Goal: Task Accomplishment & Management: Use online tool/utility

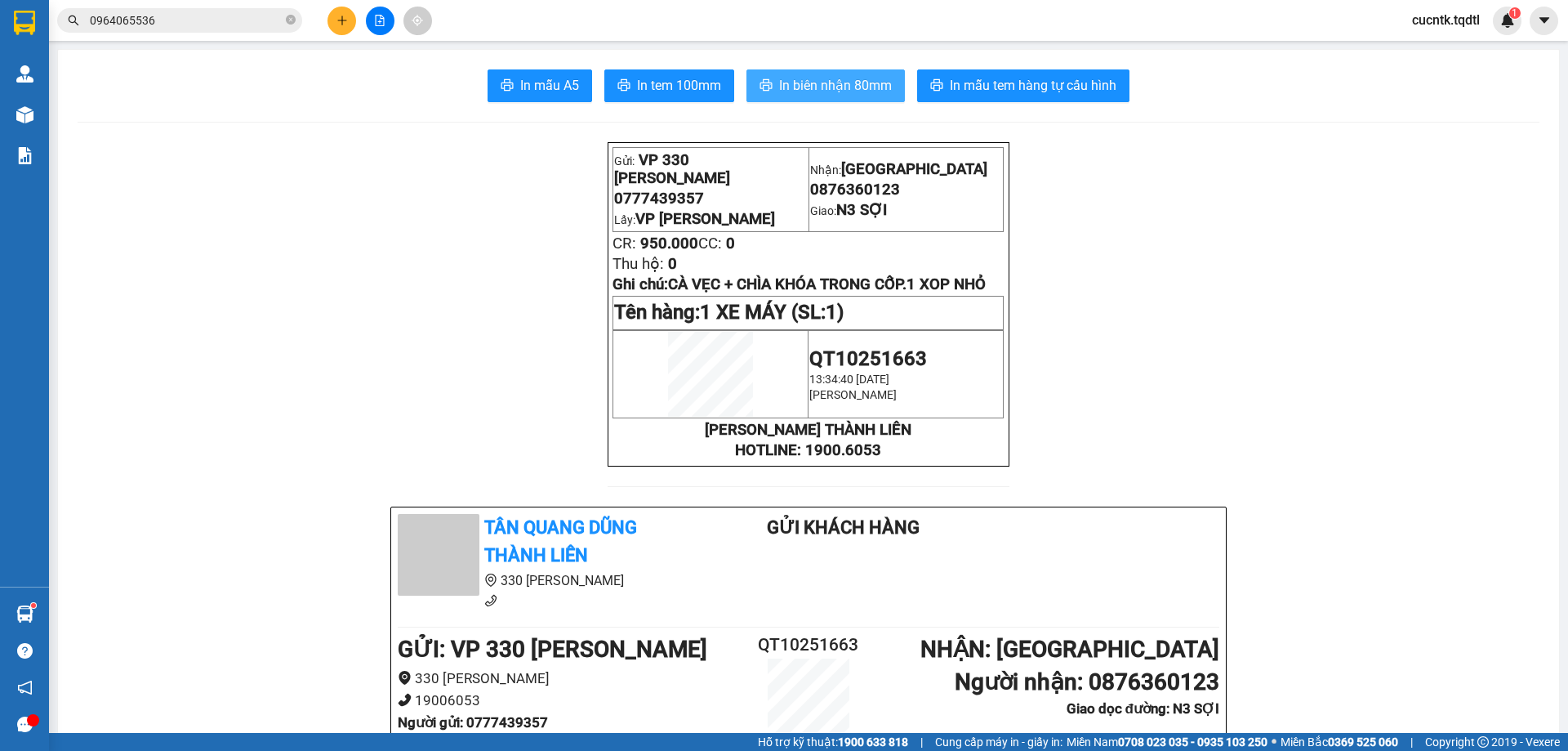
click at [792, 85] on span "In biên nhận 80mm" at bounding box center [835, 85] width 112 height 21
click at [352, 23] on button at bounding box center [341, 21] width 28 height 28
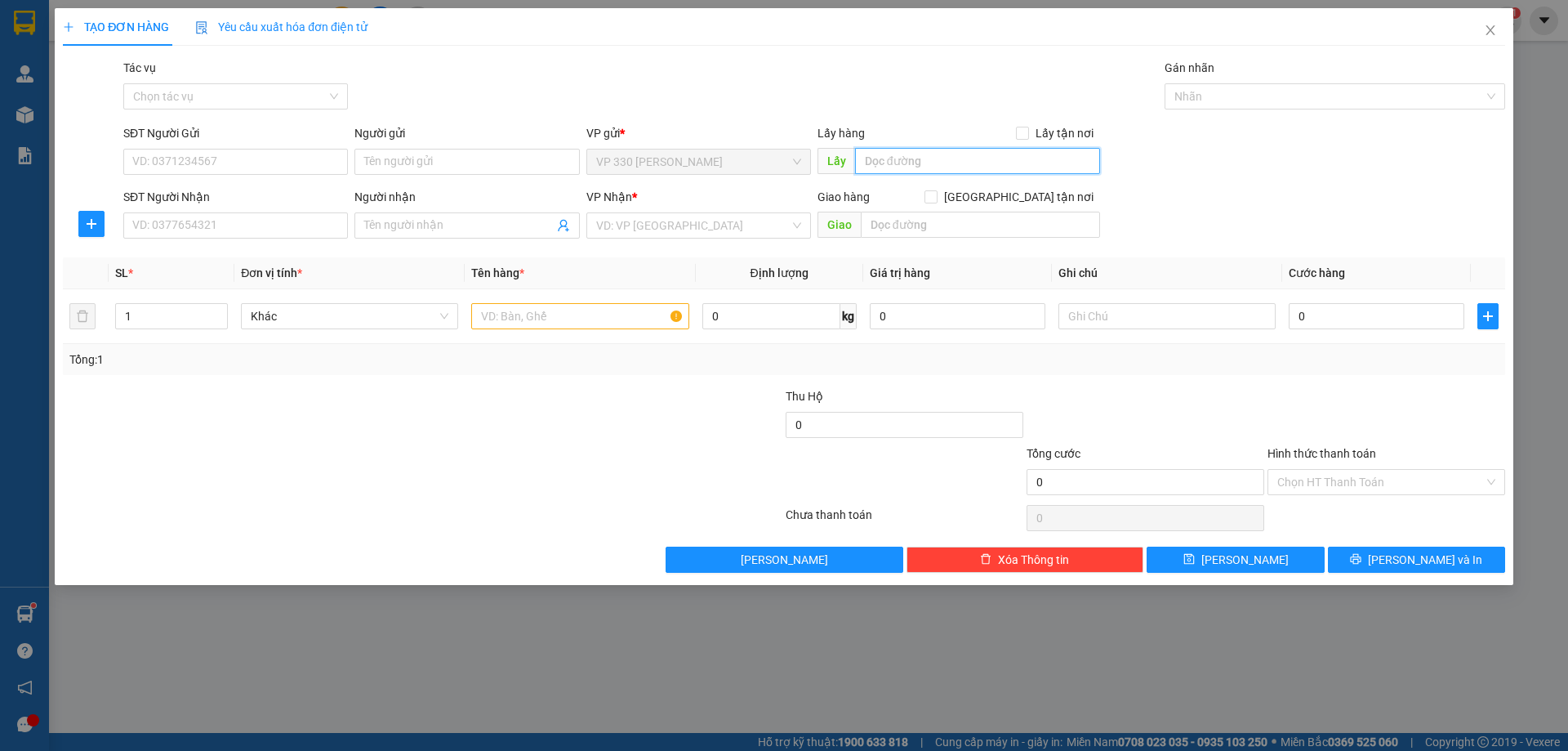
click at [948, 161] on input "text" at bounding box center [977, 161] width 245 height 26
type input "VP [PERSON_NAME]"
click at [311, 236] on input "SĐT Người Nhận" at bounding box center [236, 225] width 225 height 26
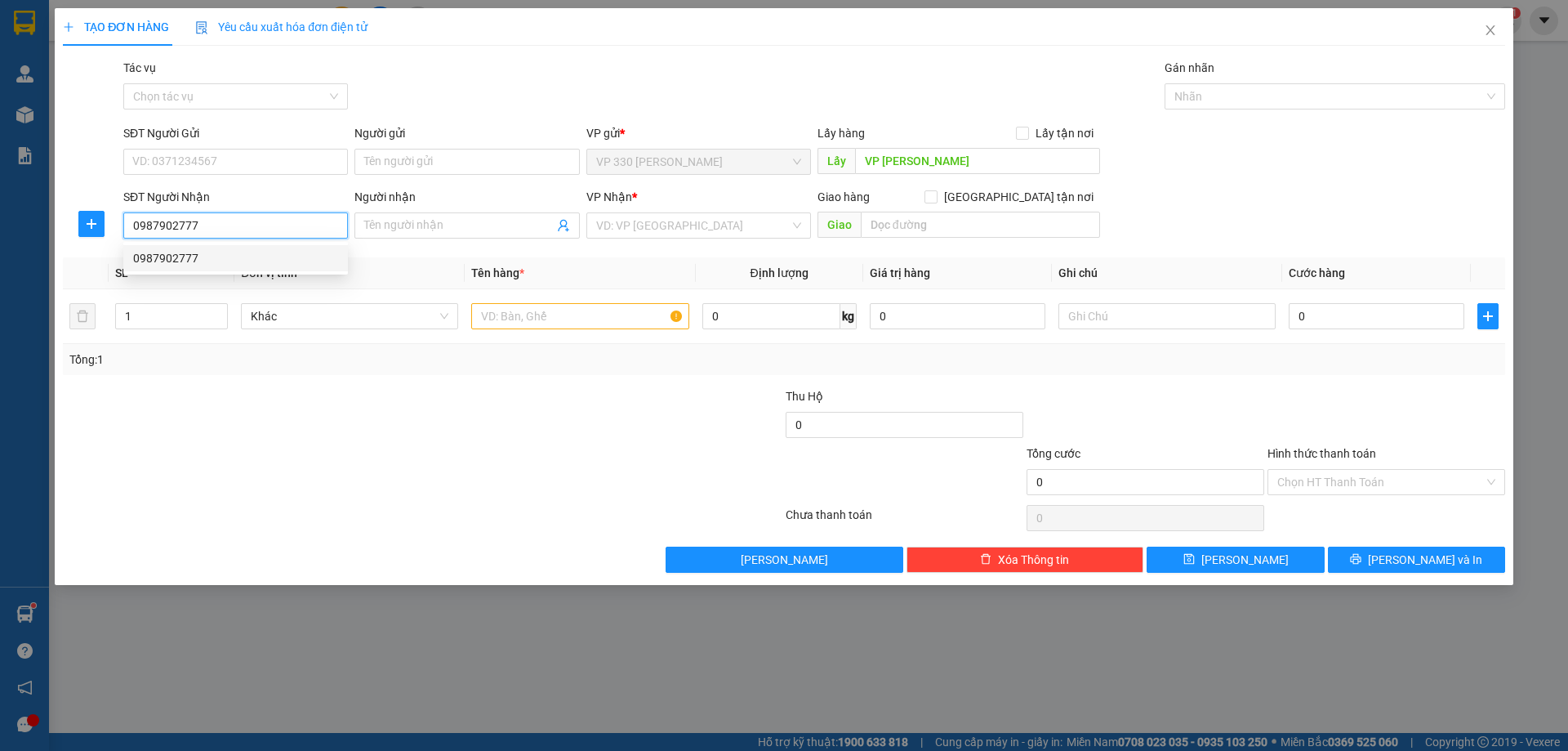
click at [314, 258] on div "0987902777" at bounding box center [235, 258] width 205 height 18
type input "0987902777"
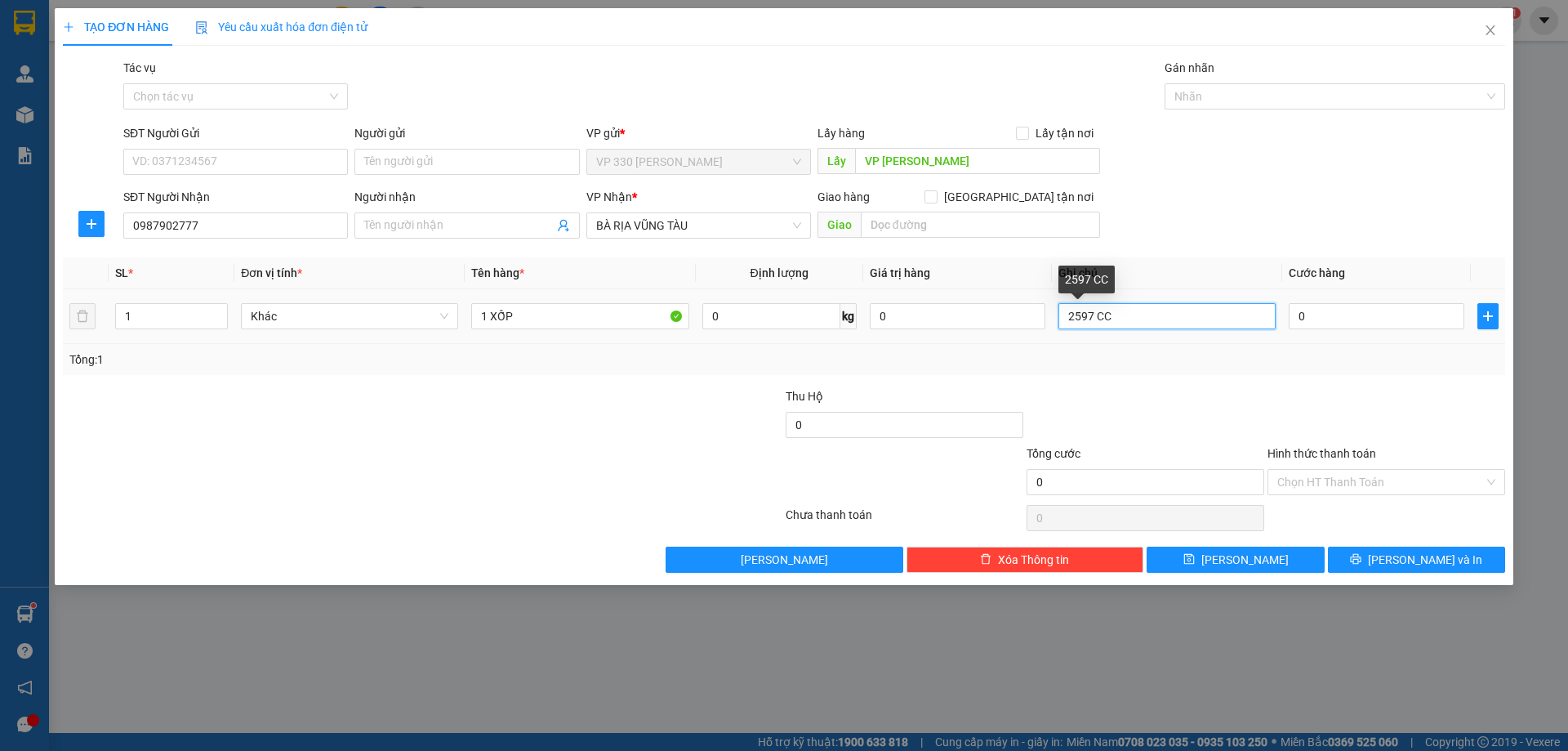
drag, startPoint x: 1116, startPoint y: 324, endPoint x: 1053, endPoint y: 333, distance: 63.6
click at [1053, 333] on td "2597 CC" at bounding box center [1167, 316] width 231 height 54
click at [1381, 324] on input "0" at bounding box center [1376, 316] width 175 height 26
type input "1"
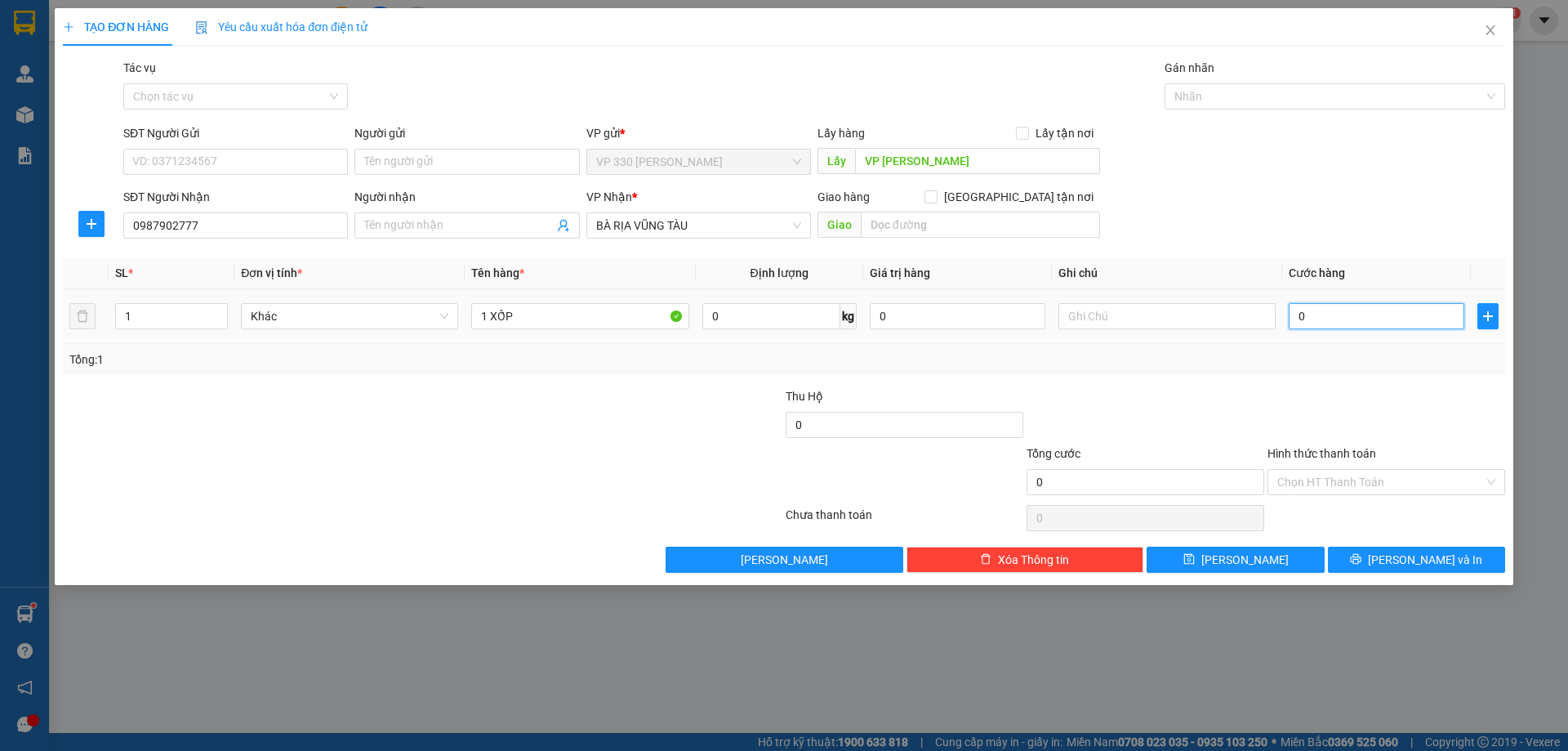
type input "1"
type input "15"
type input "150"
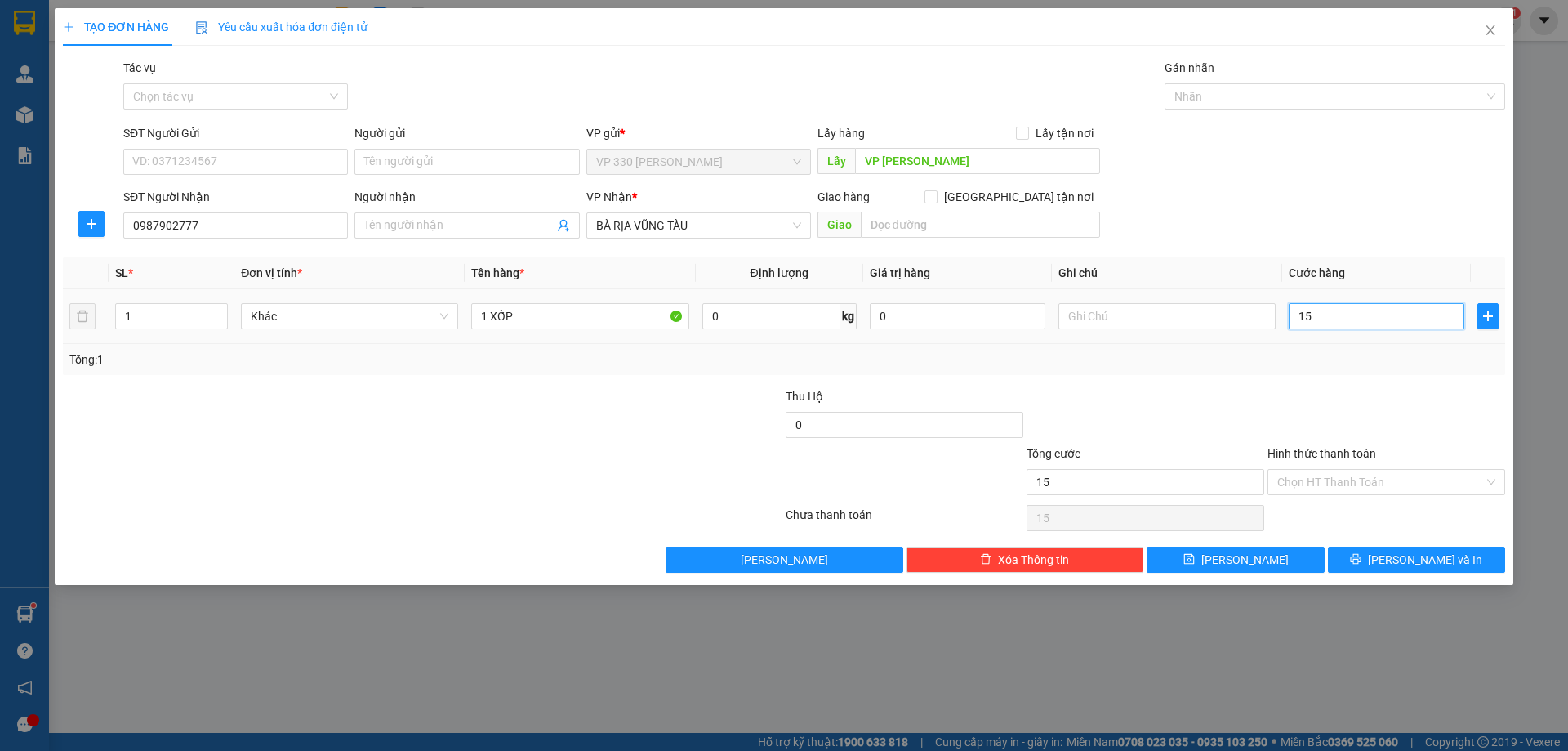
type input "150"
type input "1.500"
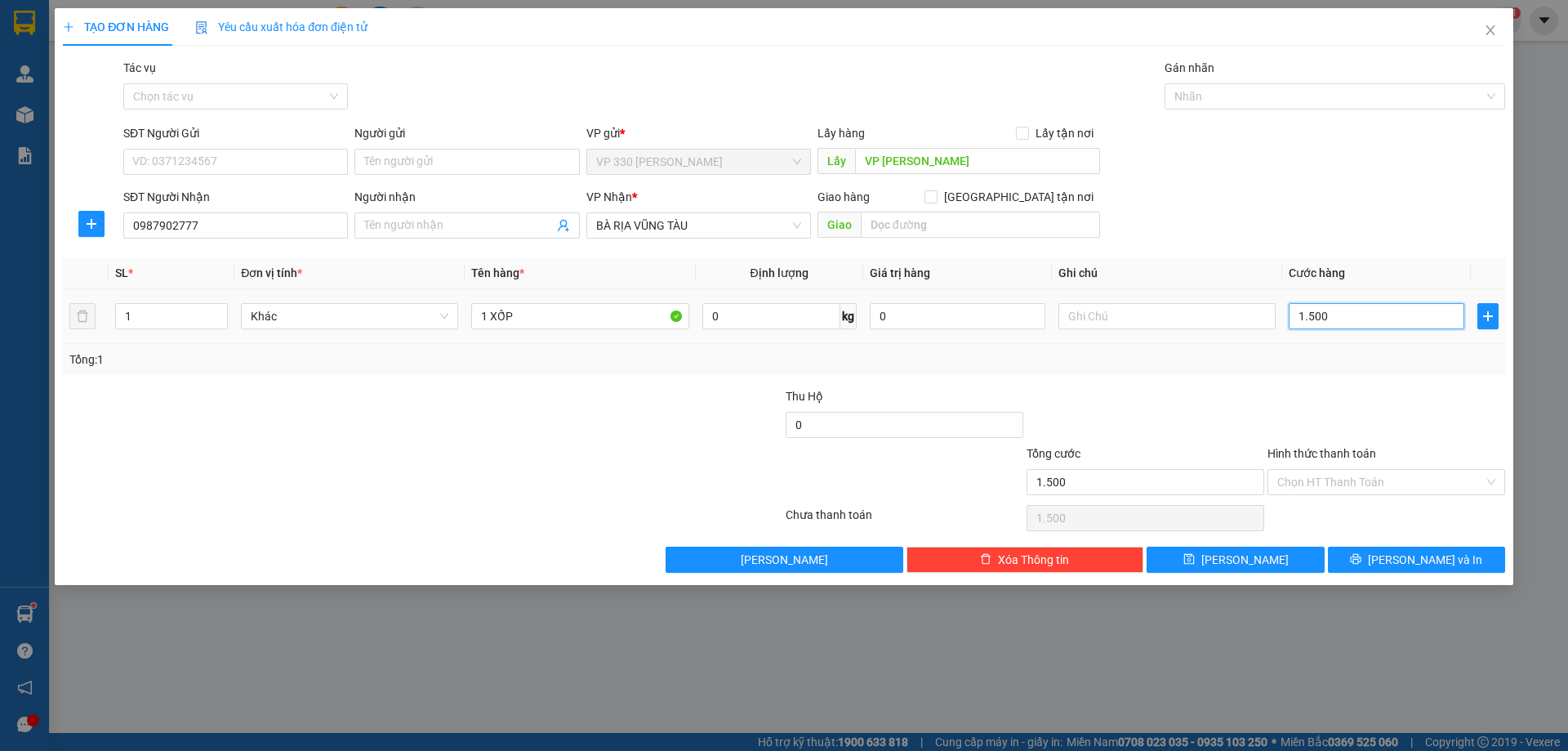
type input "15.000"
type input "150.000"
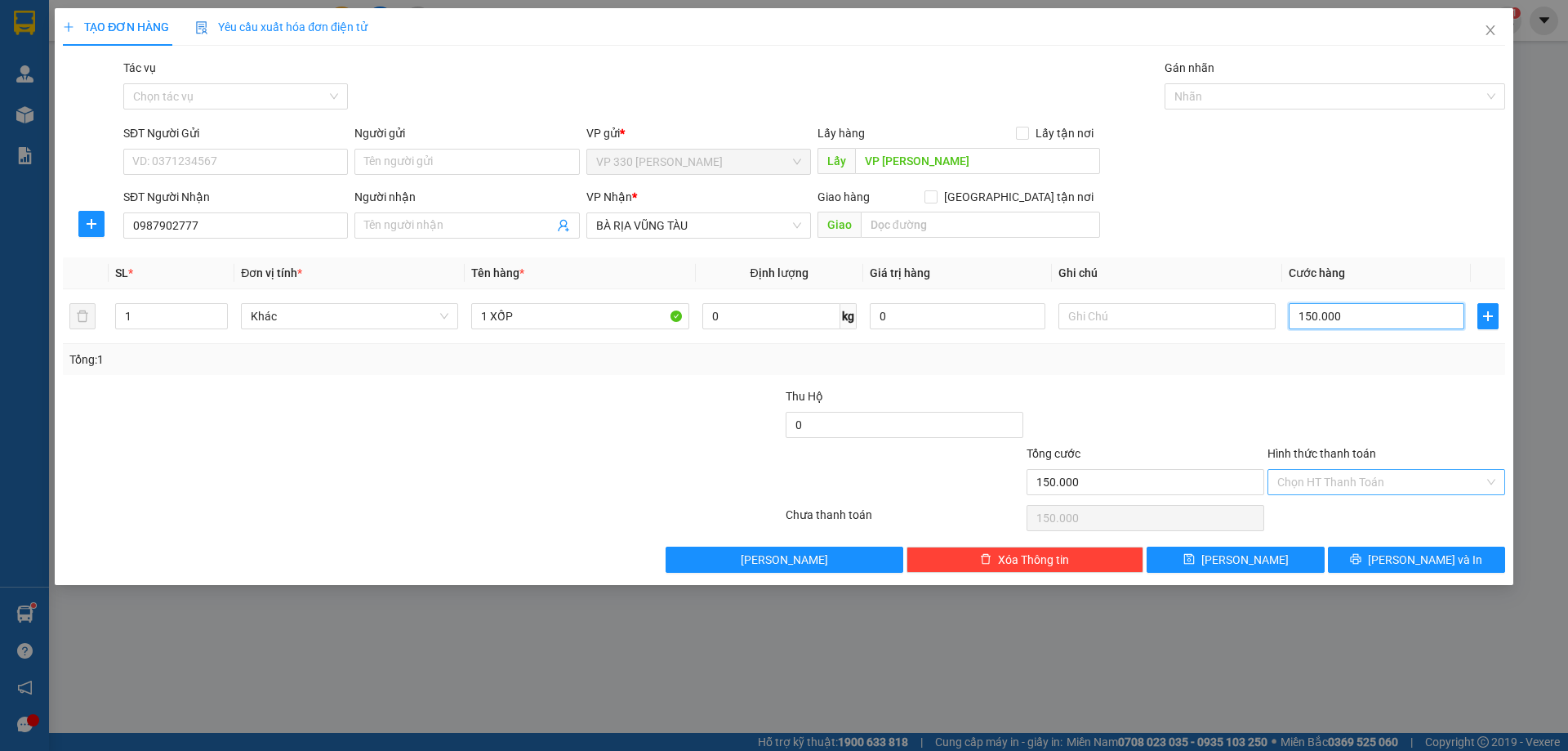
type input "150.000"
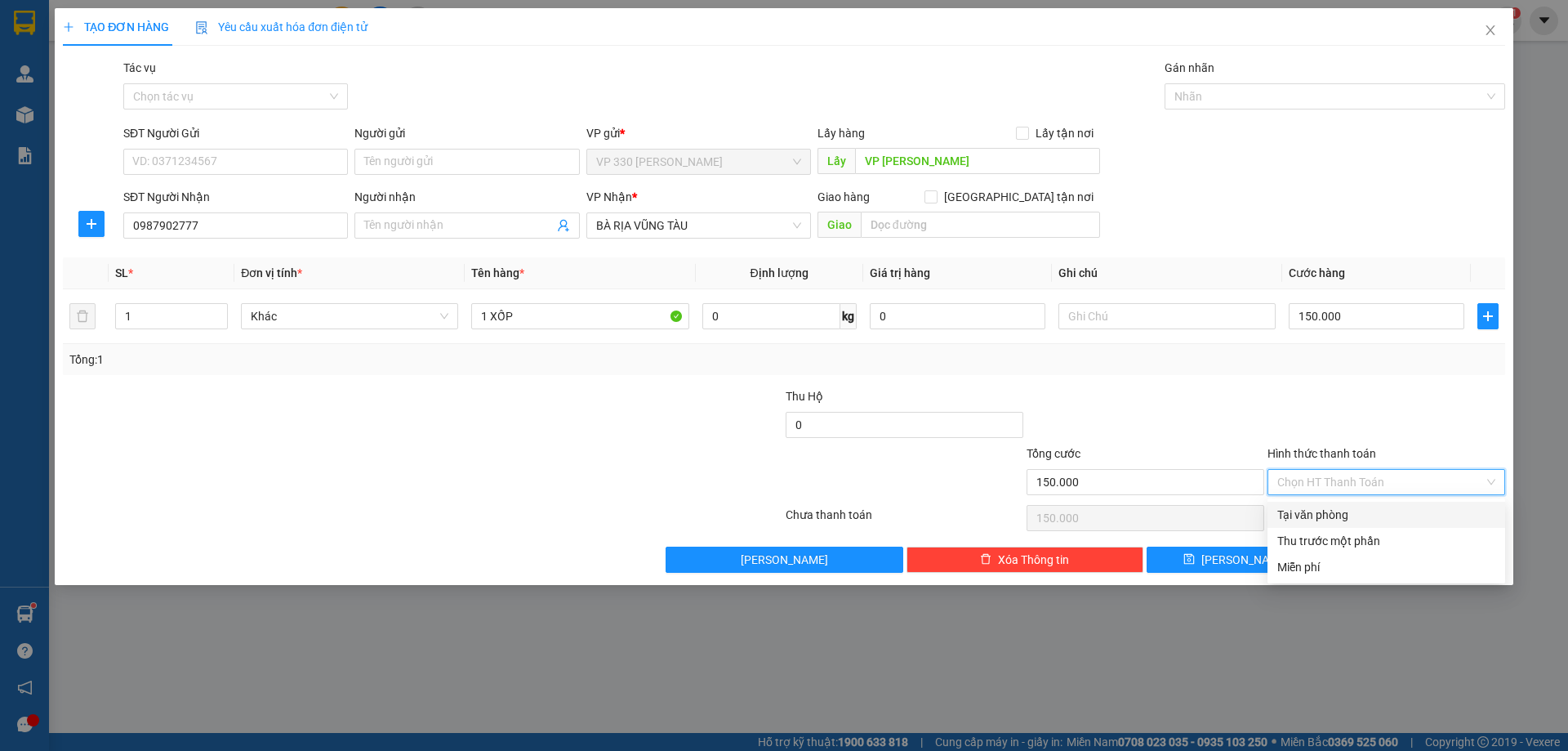
click at [1408, 488] on input "Hình thức thanh toán" at bounding box center [1380, 482] width 206 height 24
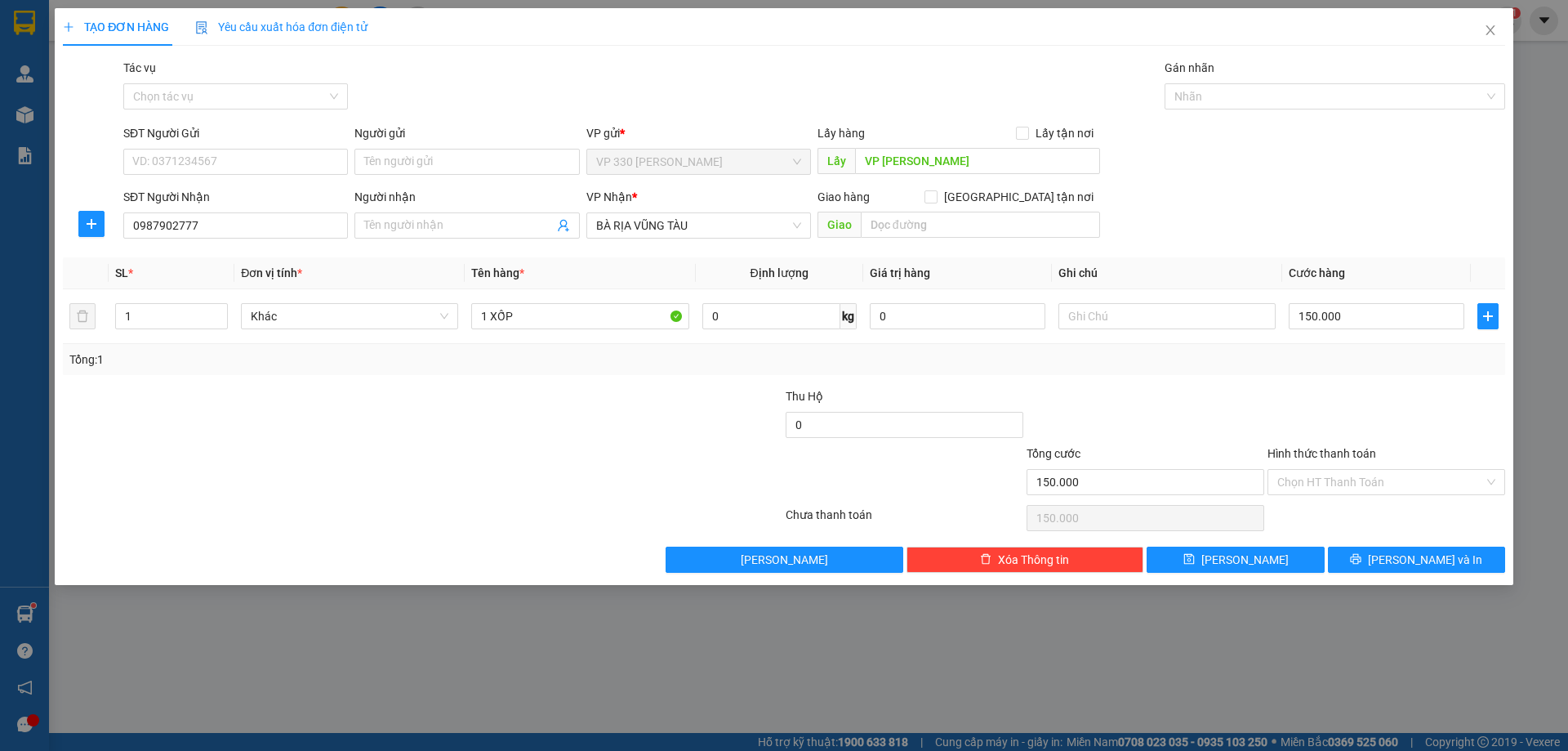
click at [1416, 436] on div at bounding box center [1385, 415] width 241 height 57
click at [1407, 569] on button "[PERSON_NAME] và In" at bounding box center [1415, 560] width 177 height 26
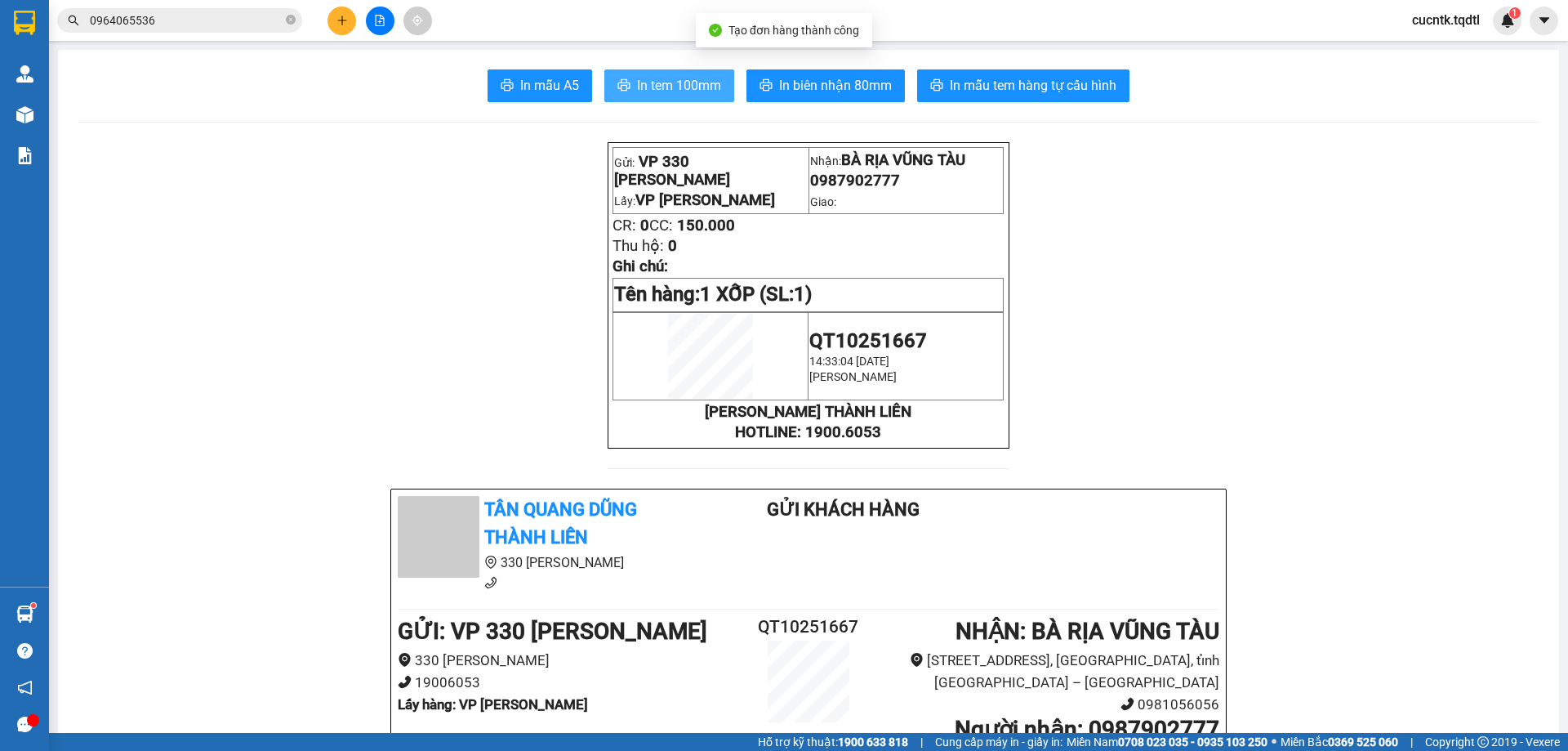
click at [695, 89] on span "In tem 100mm" at bounding box center [679, 85] width 84 height 21
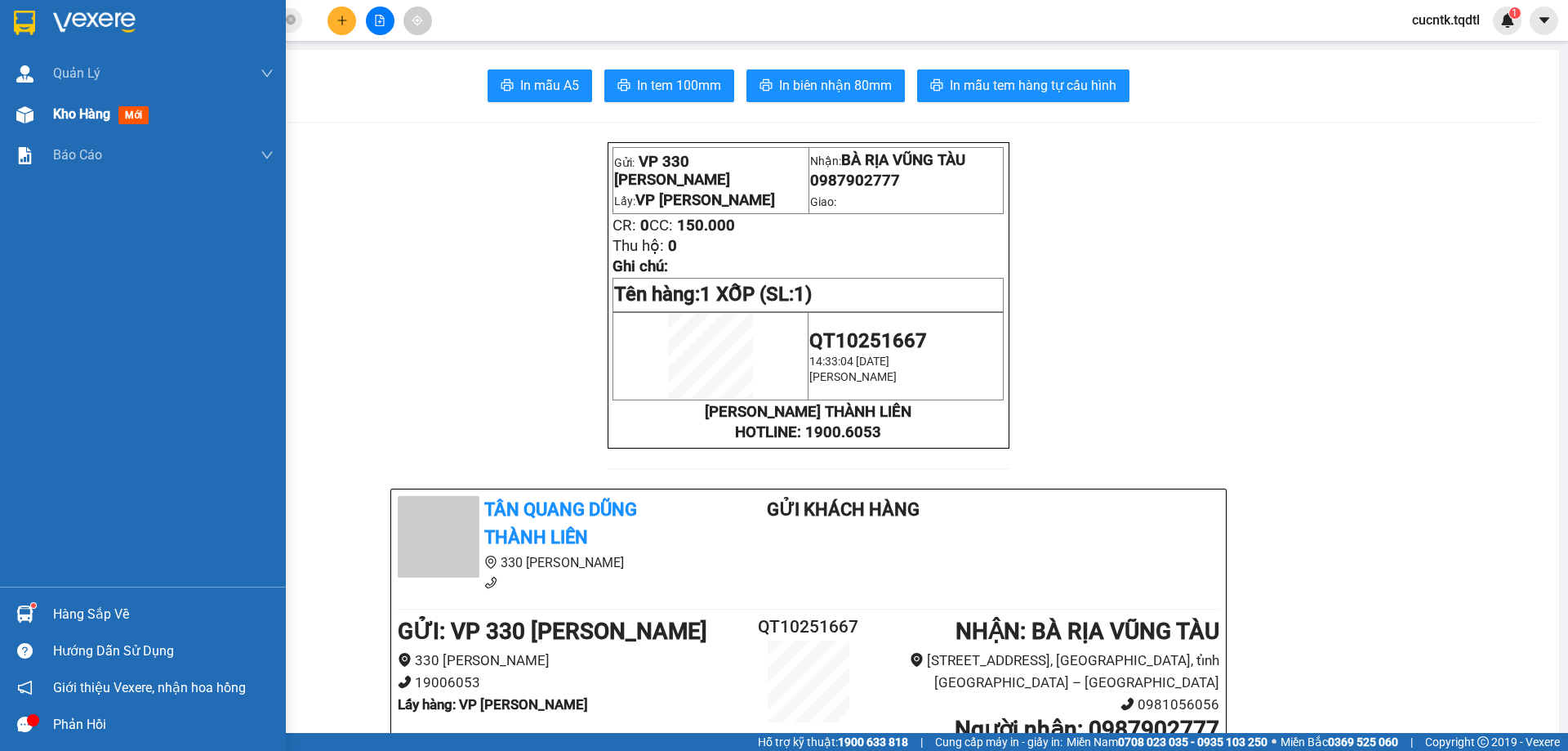
click at [76, 111] on span "Kho hàng" at bounding box center [82, 113] width 57 height 16
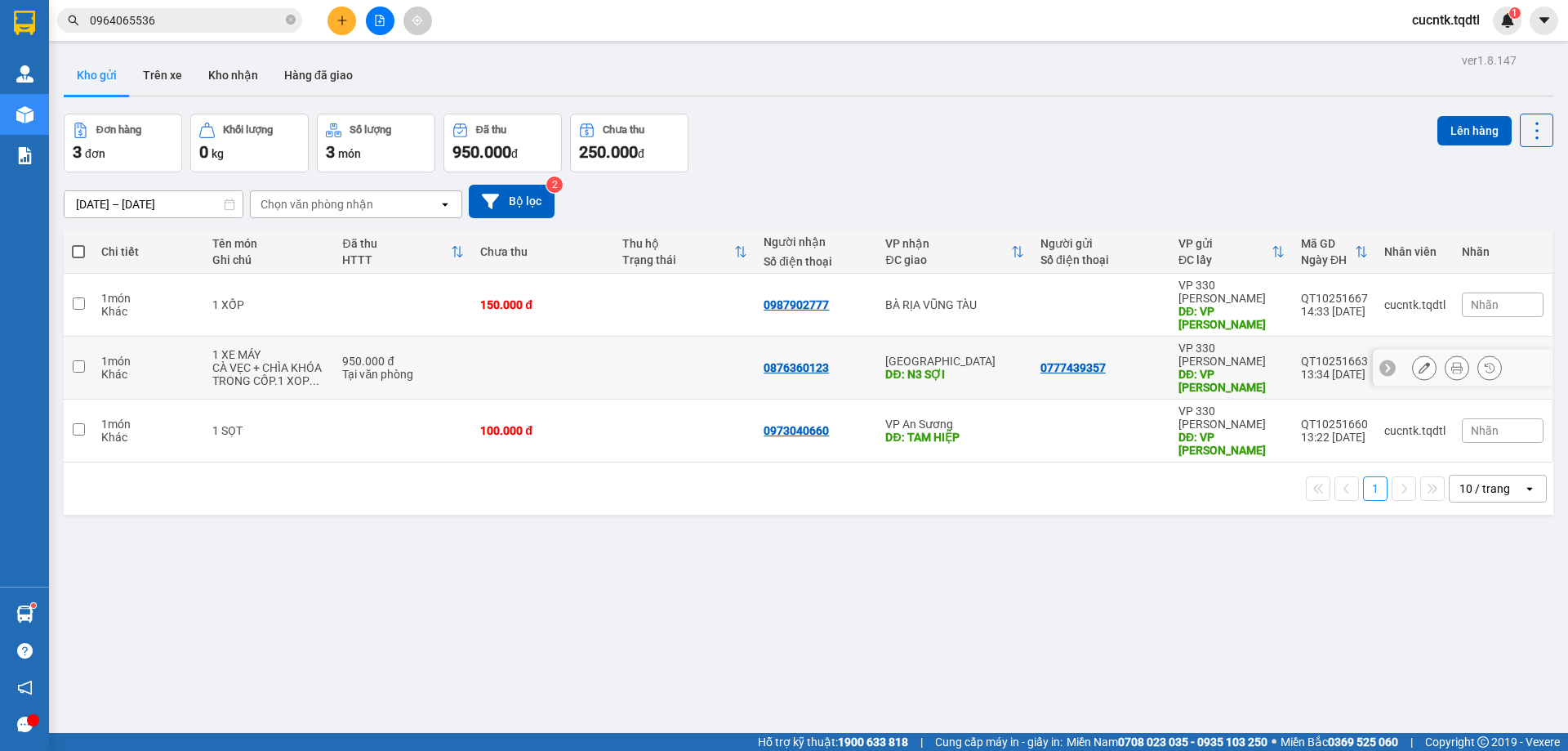
click at [80, 360] on input "checkbox" at bounding box center [79, 366] width 12 height 12
checkbox input "true"
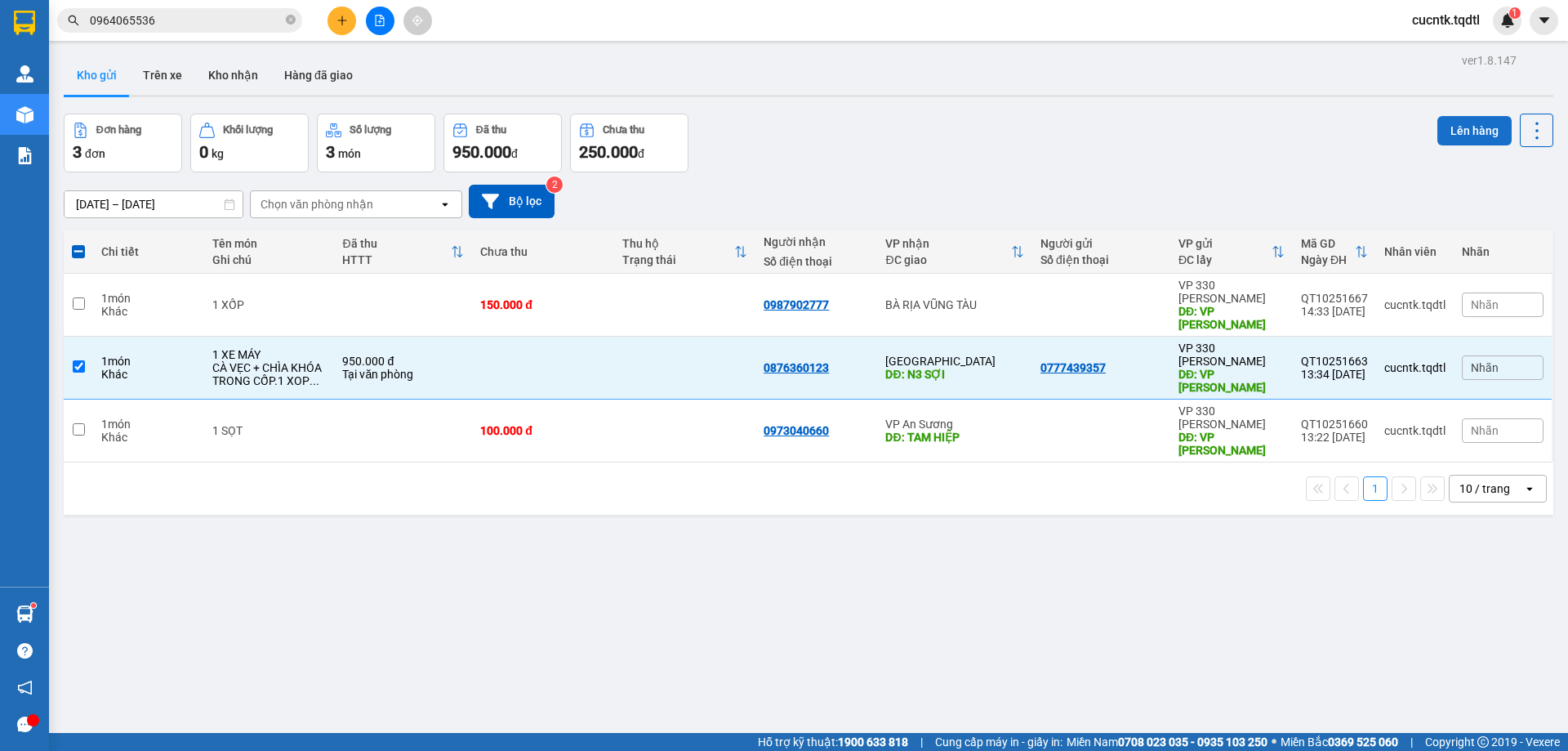
click at [1458, 130] on button "Lên hàng" at bounding box center [1473, 130] width 74 height 29
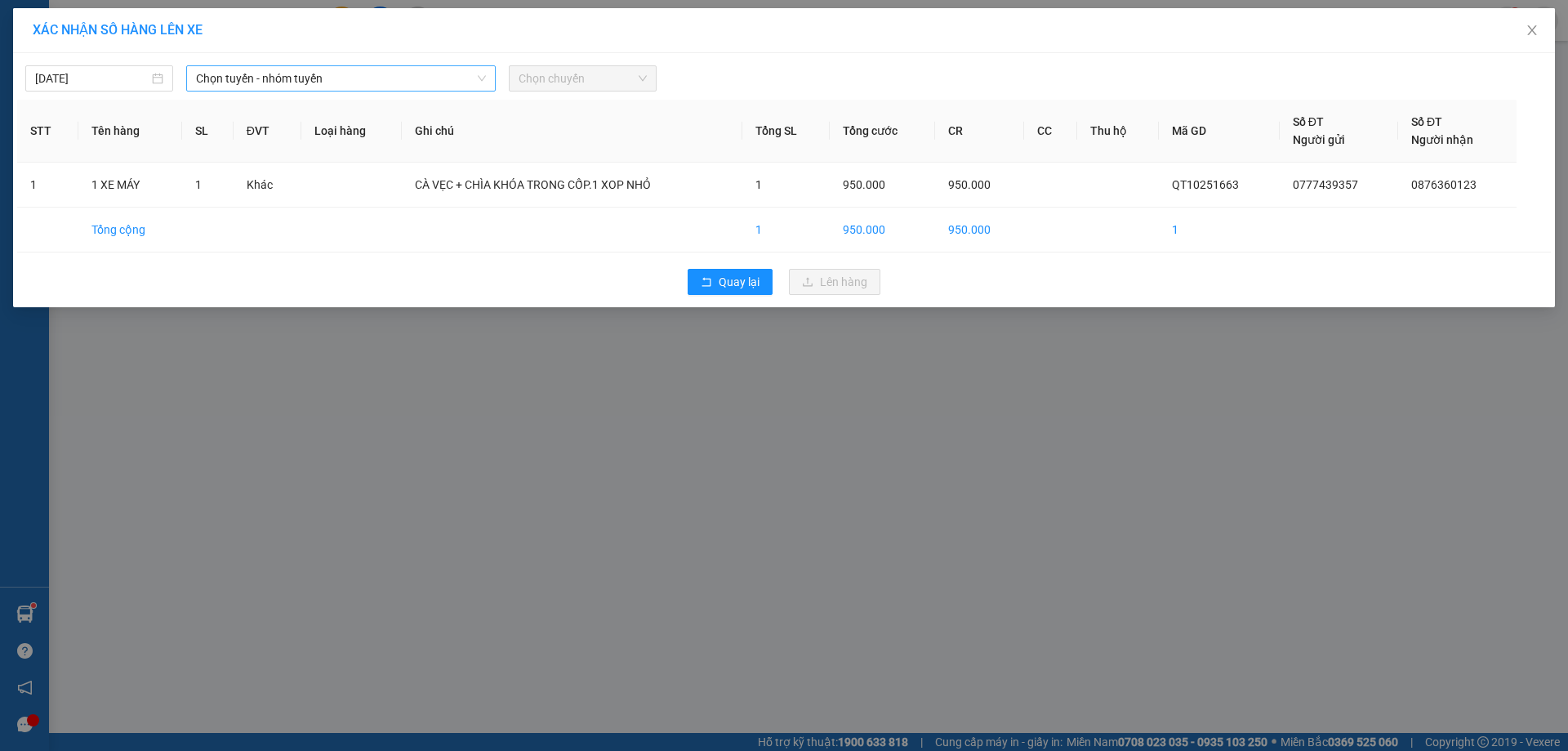
click at [478, 79] on icon "down" at bounding box center [482, 78] width 9 height 9
click at [459, 80] on span "Chọn tuyến - nhóm tuyến" at bounding box center [340, 79] width 290 height 24
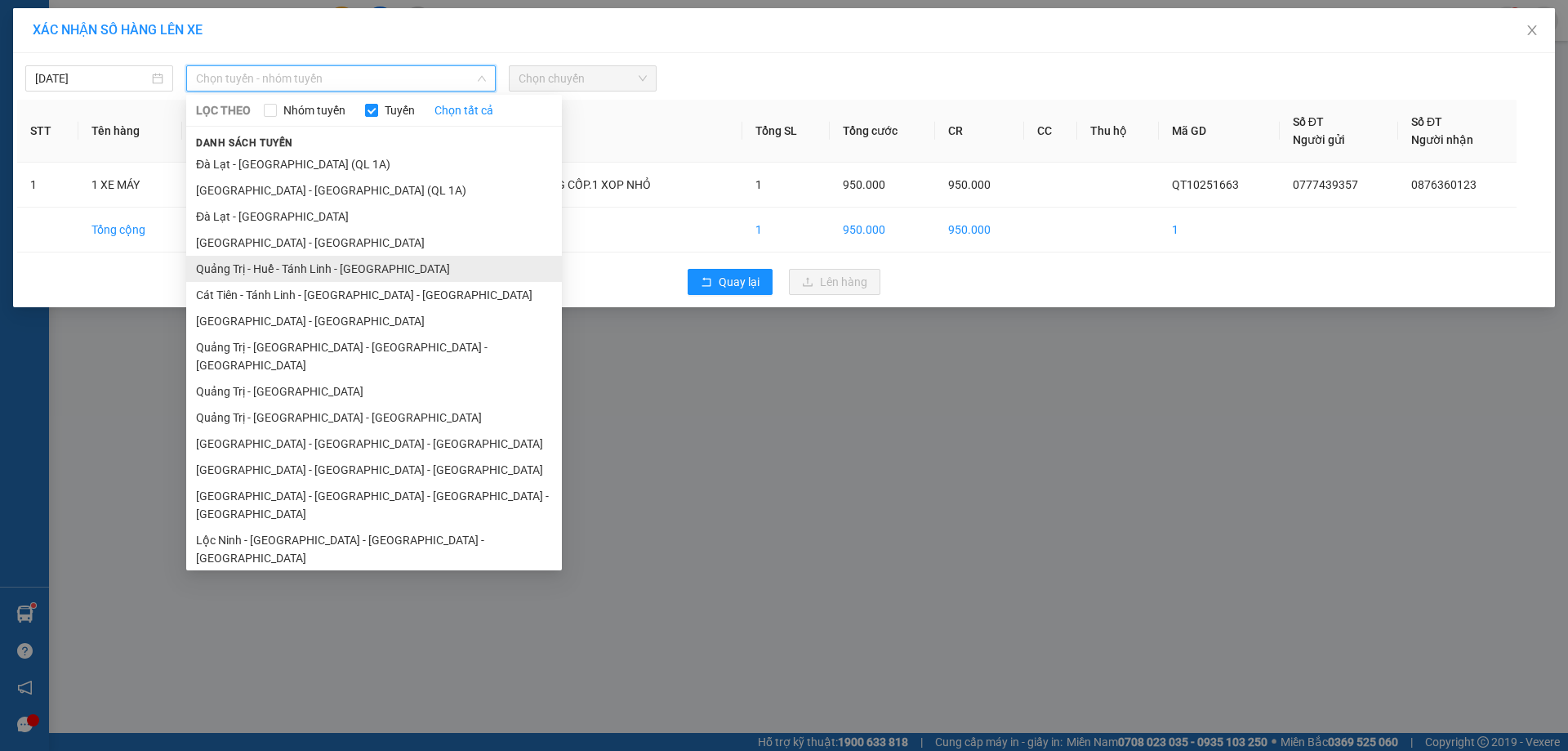
click at [419, 263] on li "Quảng Trị - Huế - Tánh Linh - [GEOGRAPHIC_DATA]" at bounding box center [374, 269] width 376 height 26
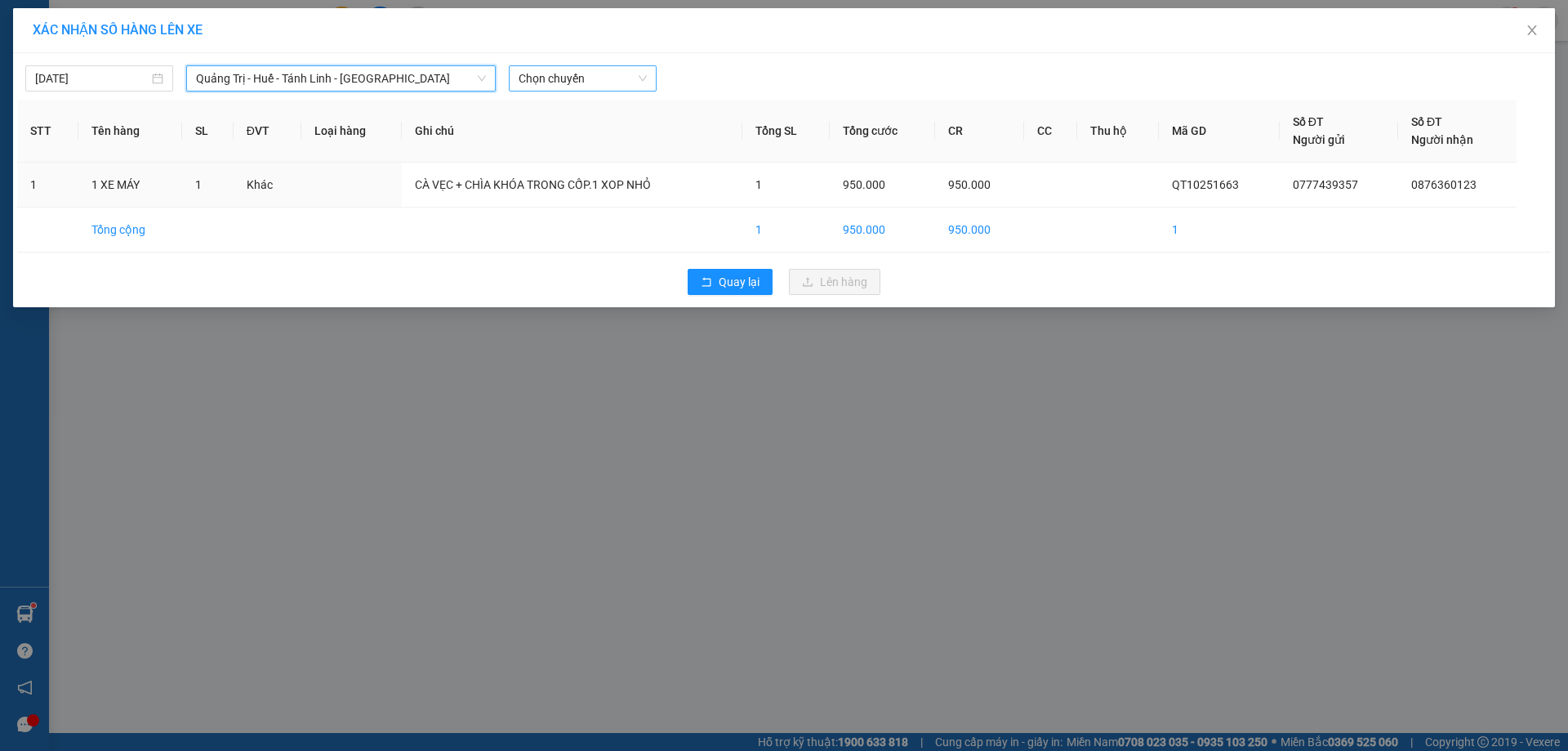
click at [577, 78] on span "Chọn chuyến" at bounding box center [582, 79] width 128 height 24
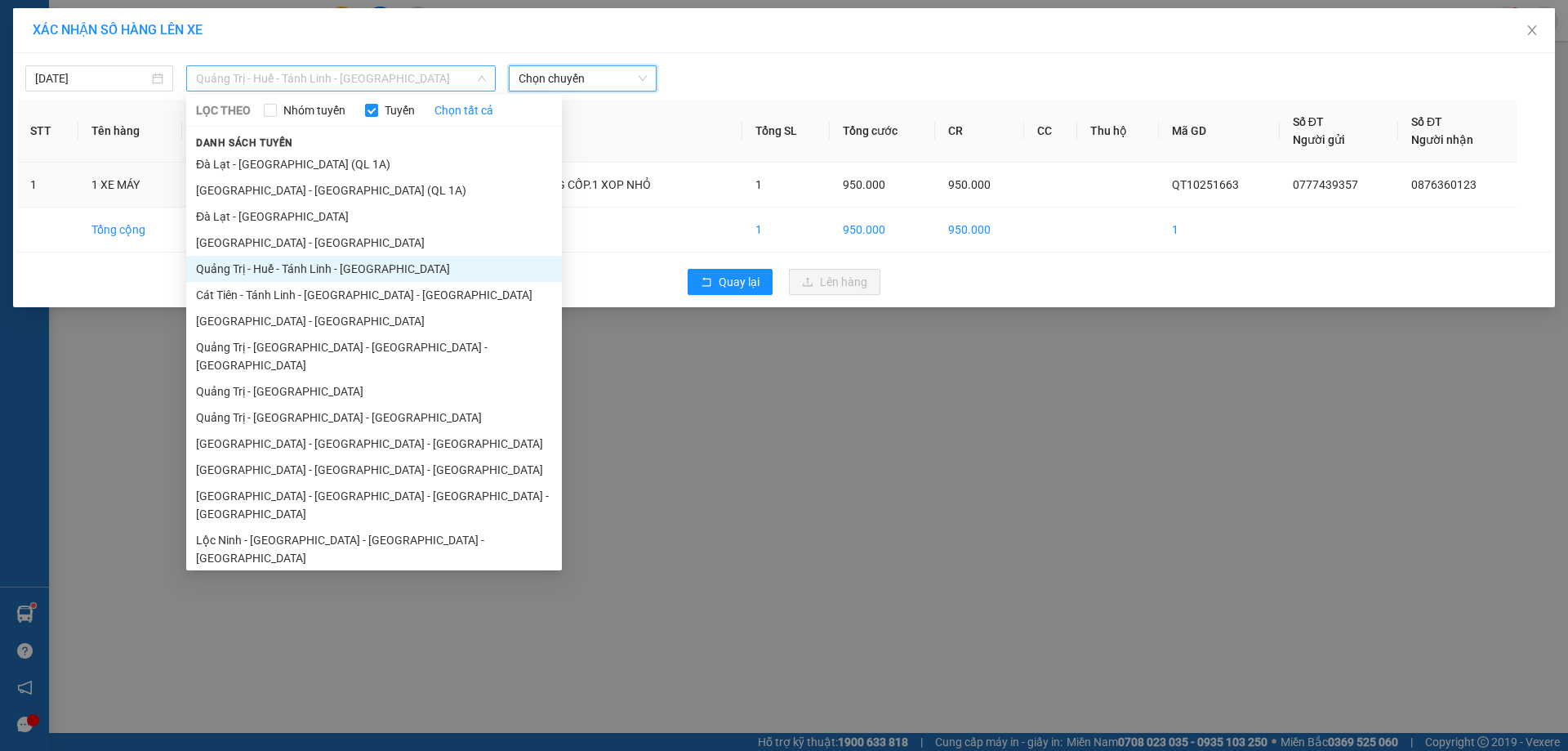
click at [441, 80] on span "Quảng Trị - Huế - Tánh Linh - [GEOGRAPHIC_DATA]" at bounding box center [340, 79] width 290 height 24
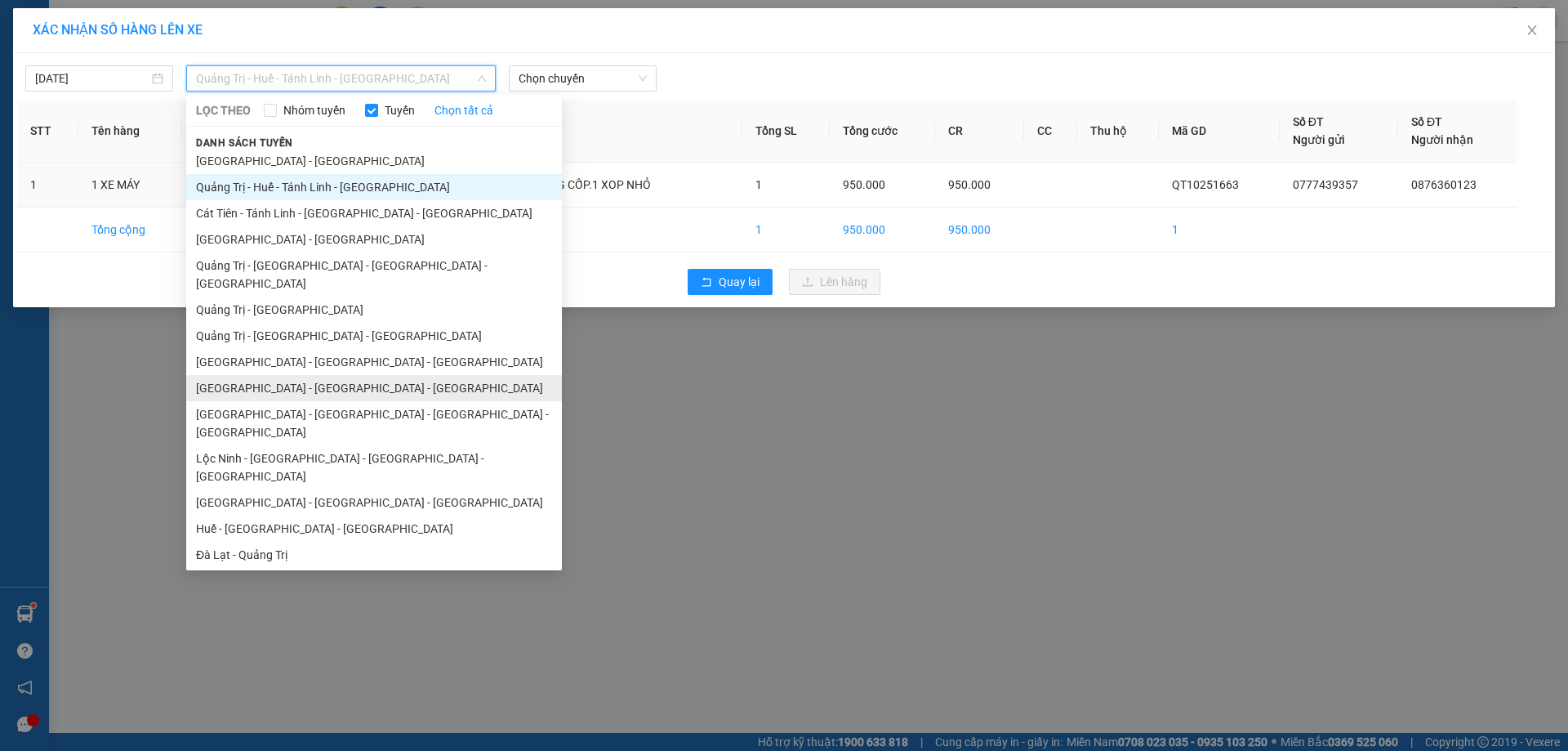
scroll to position [111, 0]
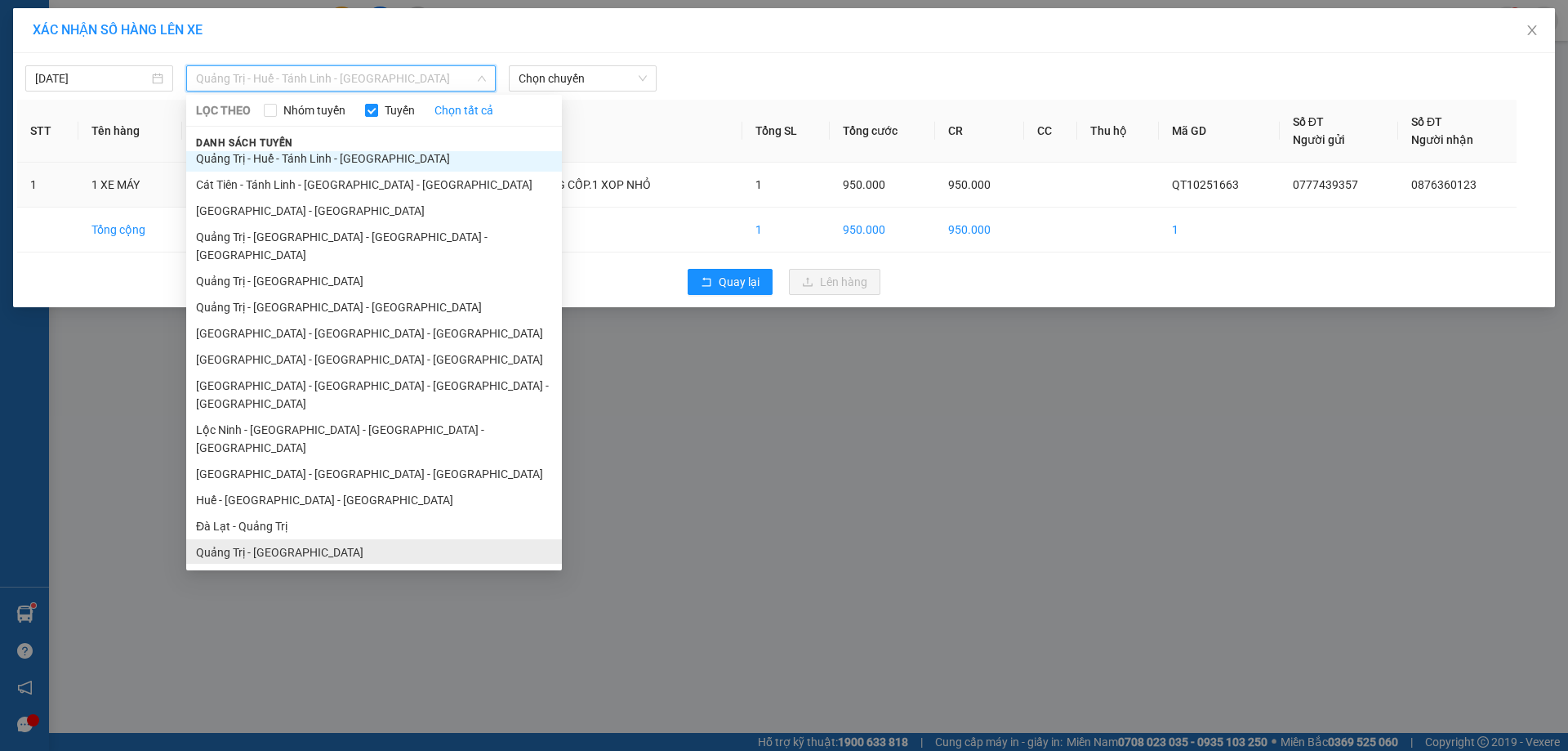
click at [306, 539] on li "Quảng Trị - [GEOGRAPHIC_DATA]" at bounding box center [374, 552] width 376 height 26
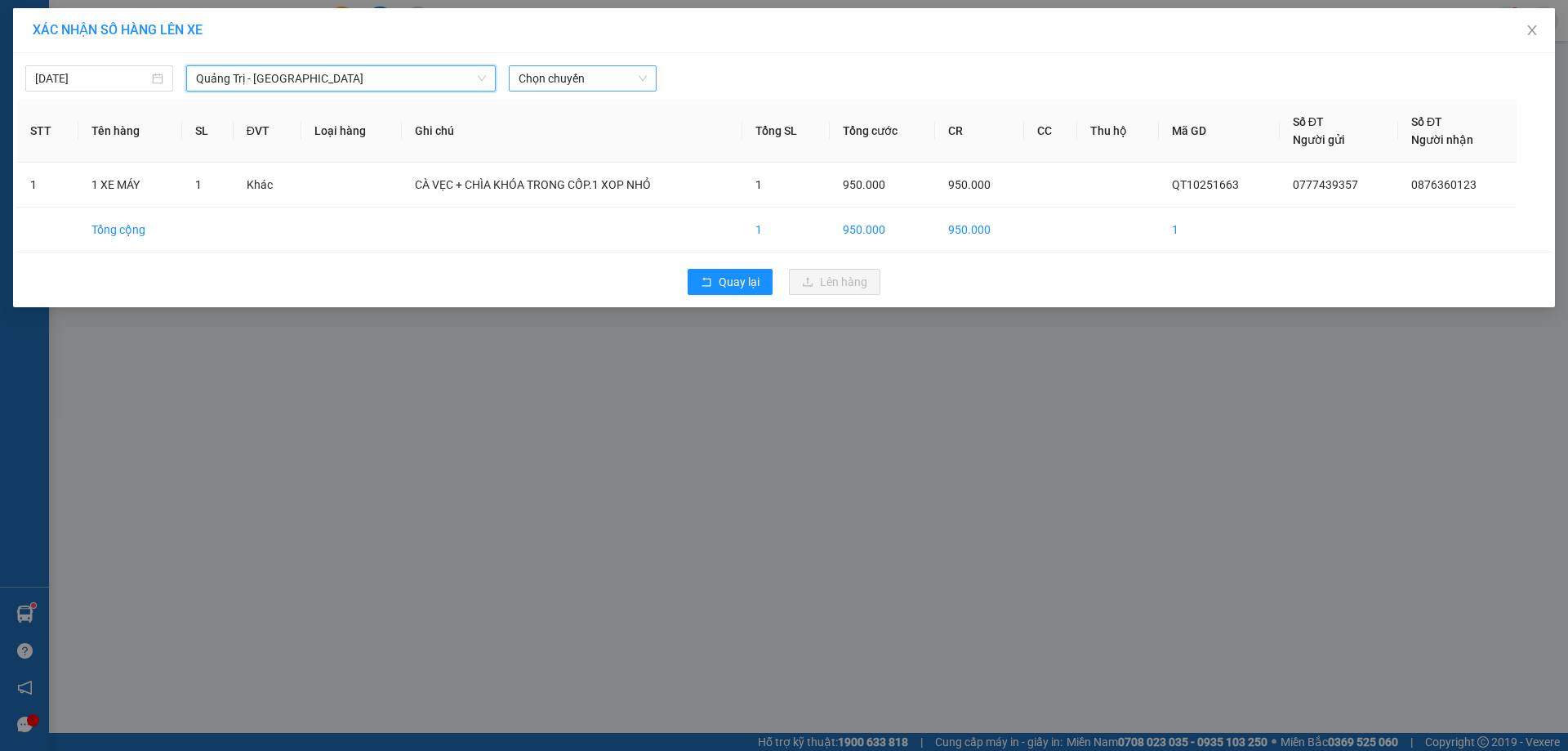
click at [605, 82] on span "Chọn chuyến" at bounding box center [582, 79] width 128 height 24
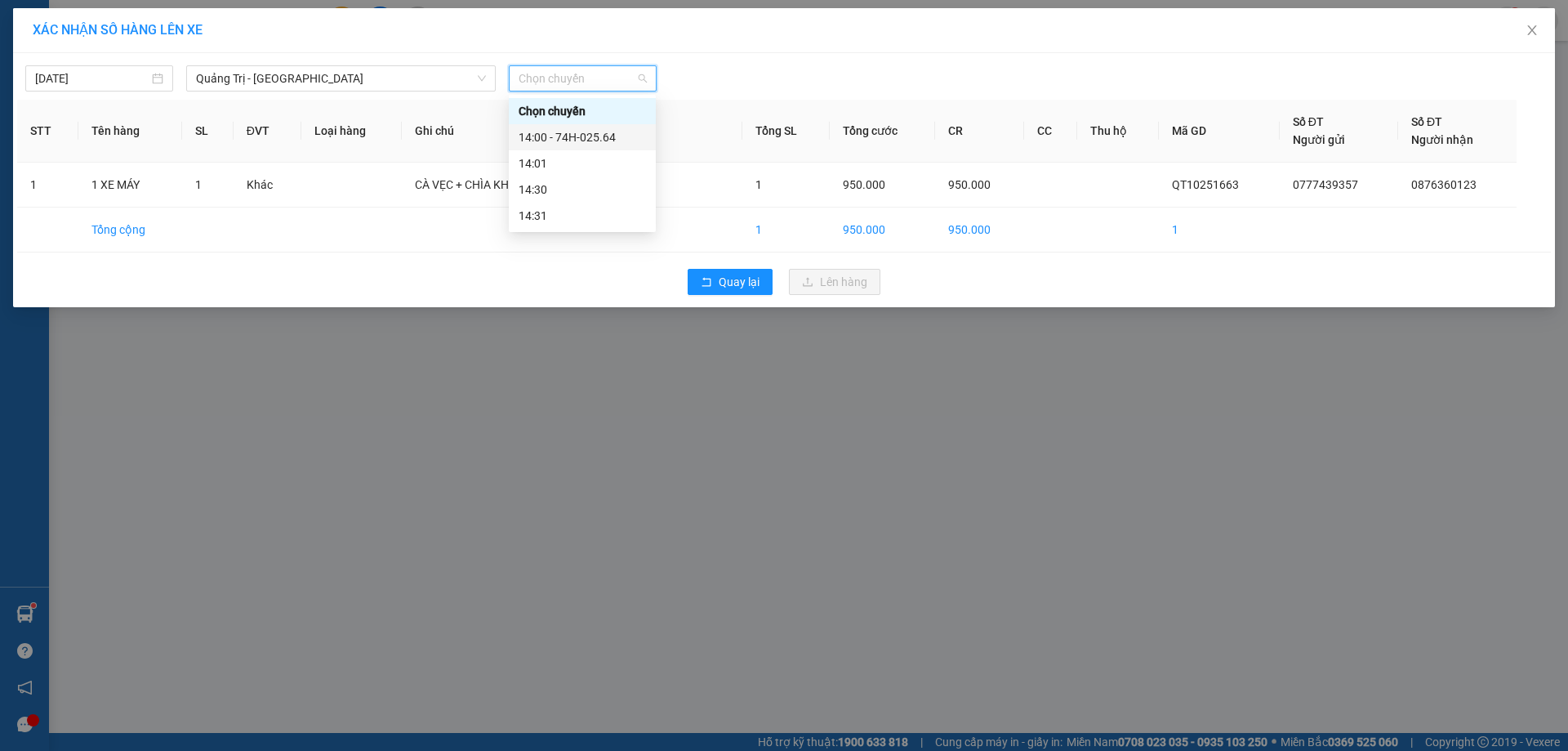
click at [611, 137] on div "14:00 - 74H-025.64" at bounding box center [582, 137] width 127 height 18
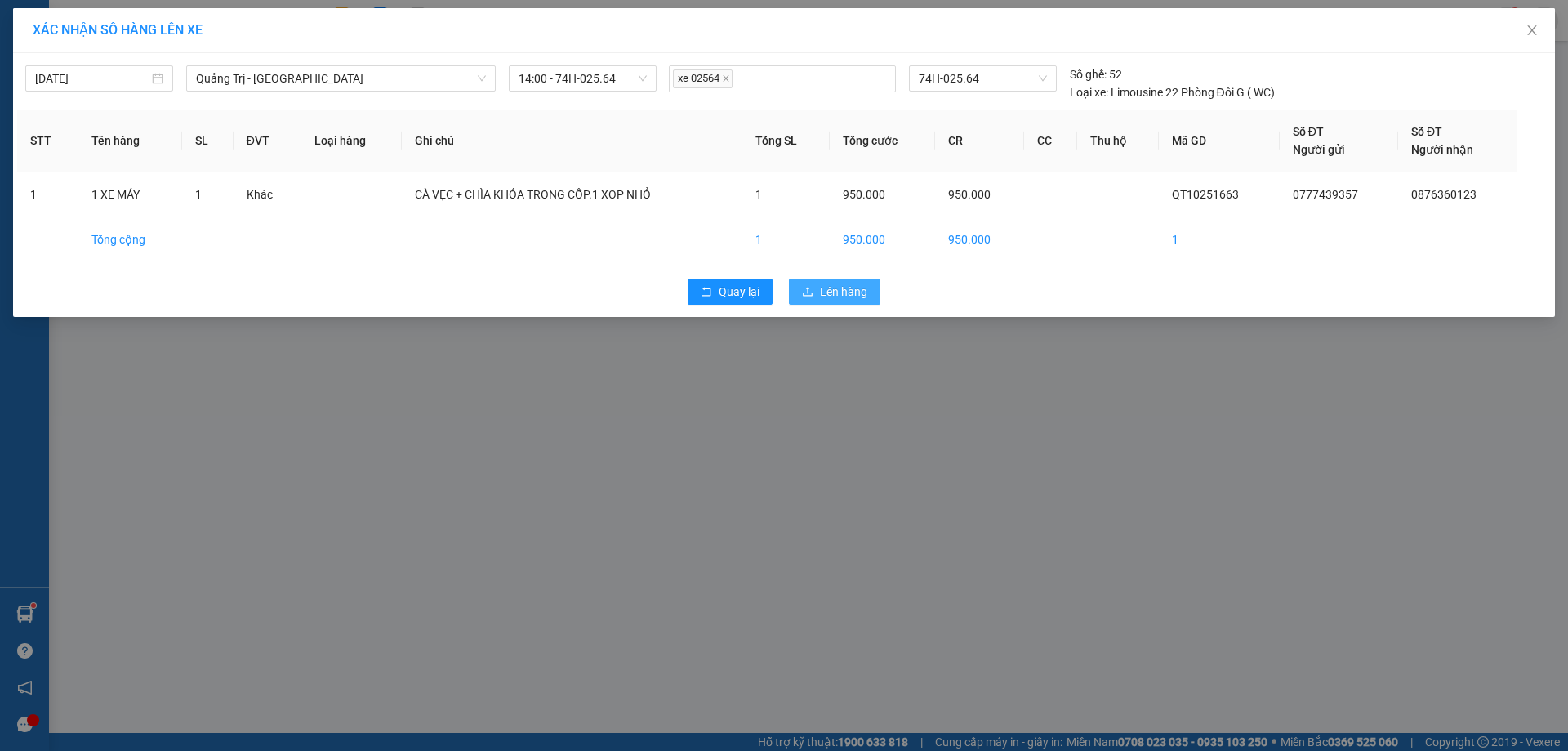
click at [840, 293] on span "Lên hàng" at bounding box center [844, 291] width 48 height 18
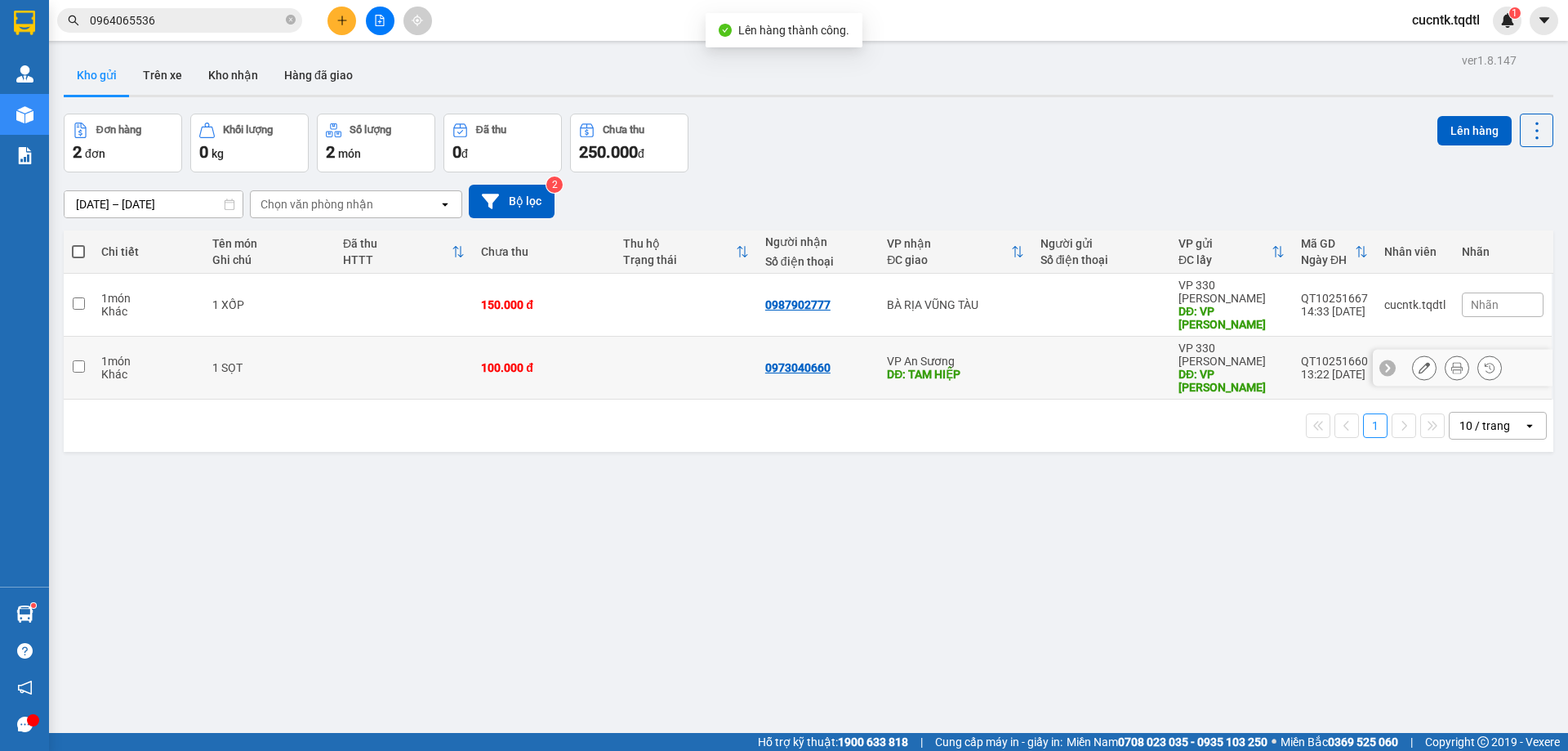
click at [81, 360] on input "checkbox" at bounding box center [79, 366] width 12 height 12
checkbox input "true"
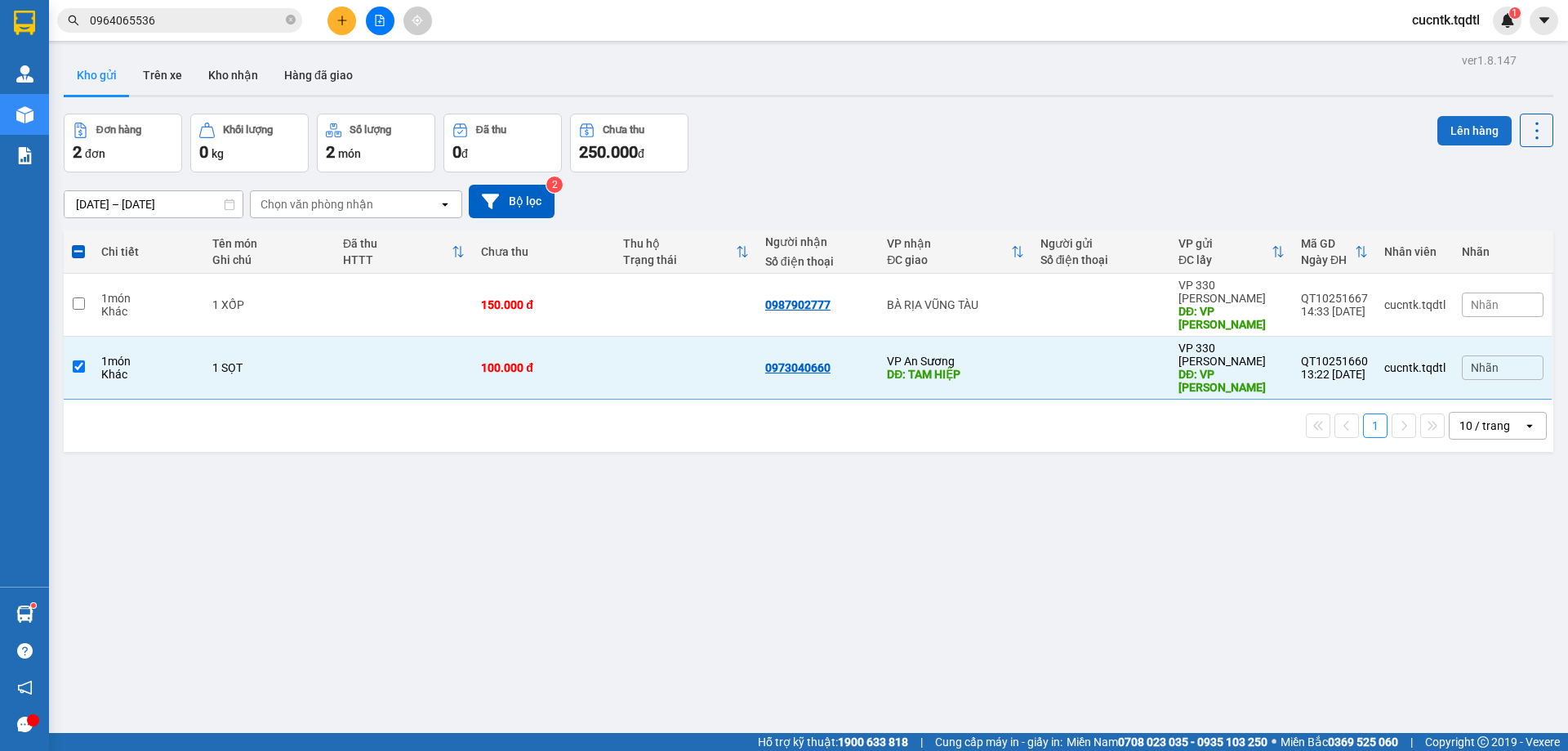
click at [1480, 128] on button "Lên hàng" at bounding box center [1473, 130] width 74 height 29
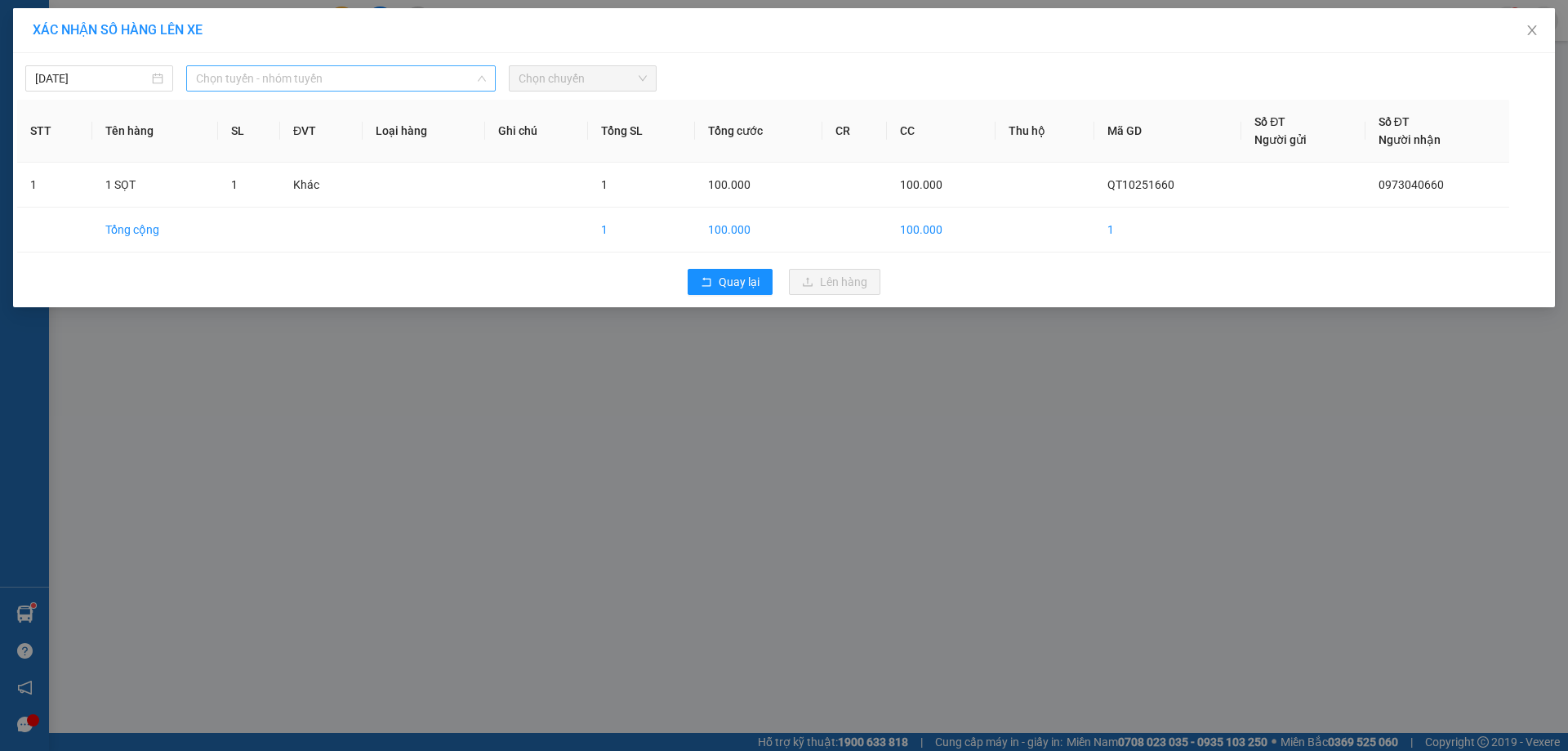
click at [381, 73] on span "Chọn tuyến - nhóm tuyến" at bounding box center [340, 79] width 290 height 24
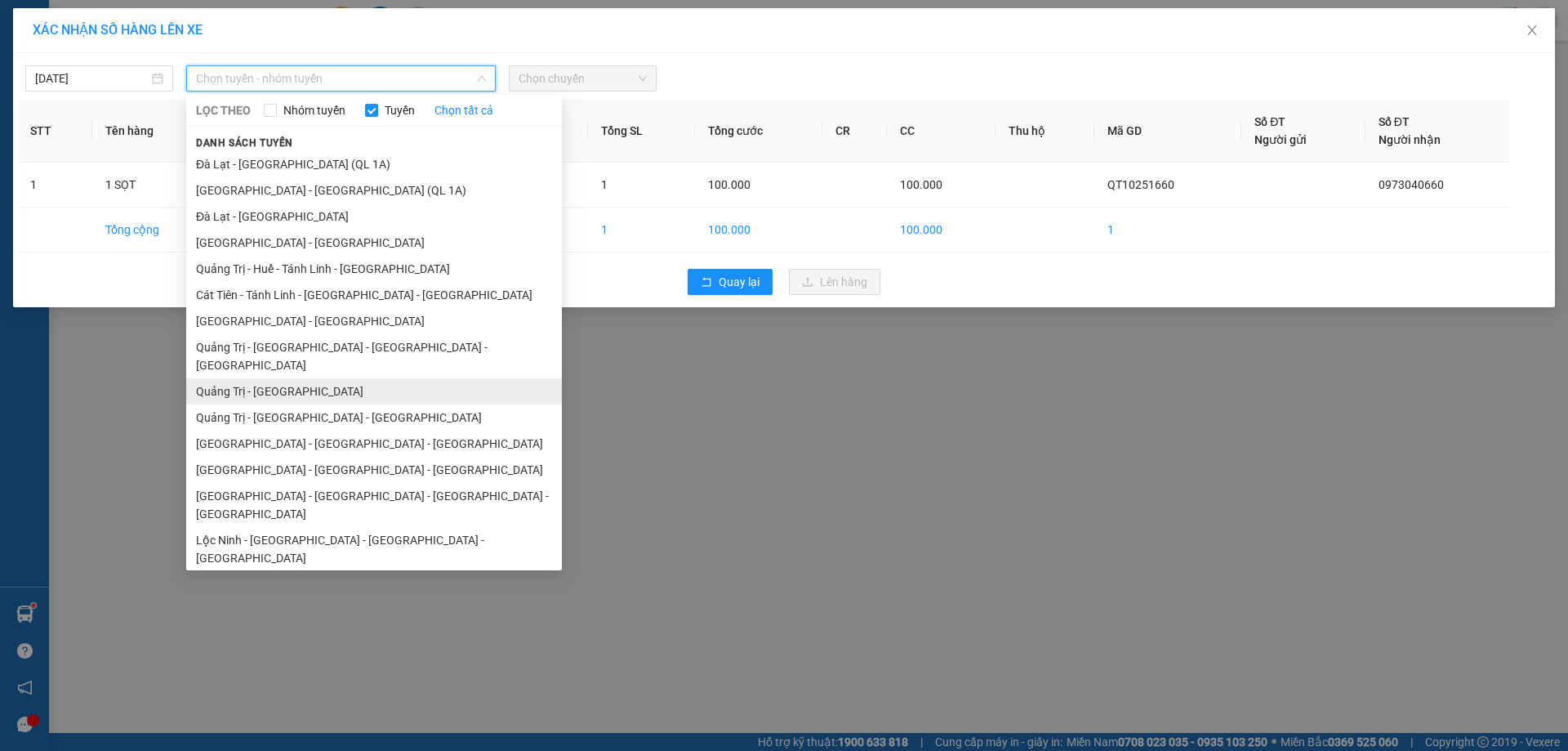
drag, startPoint x: 308, startPoint y: 383, endPoint x: 358, endPoint y: 295, distance: 101.2
click at [309, 383] on li "Quảng Trị - [GEOGRAPHIC_DATA]" at bounding box center [374, 391] width 376 height 26
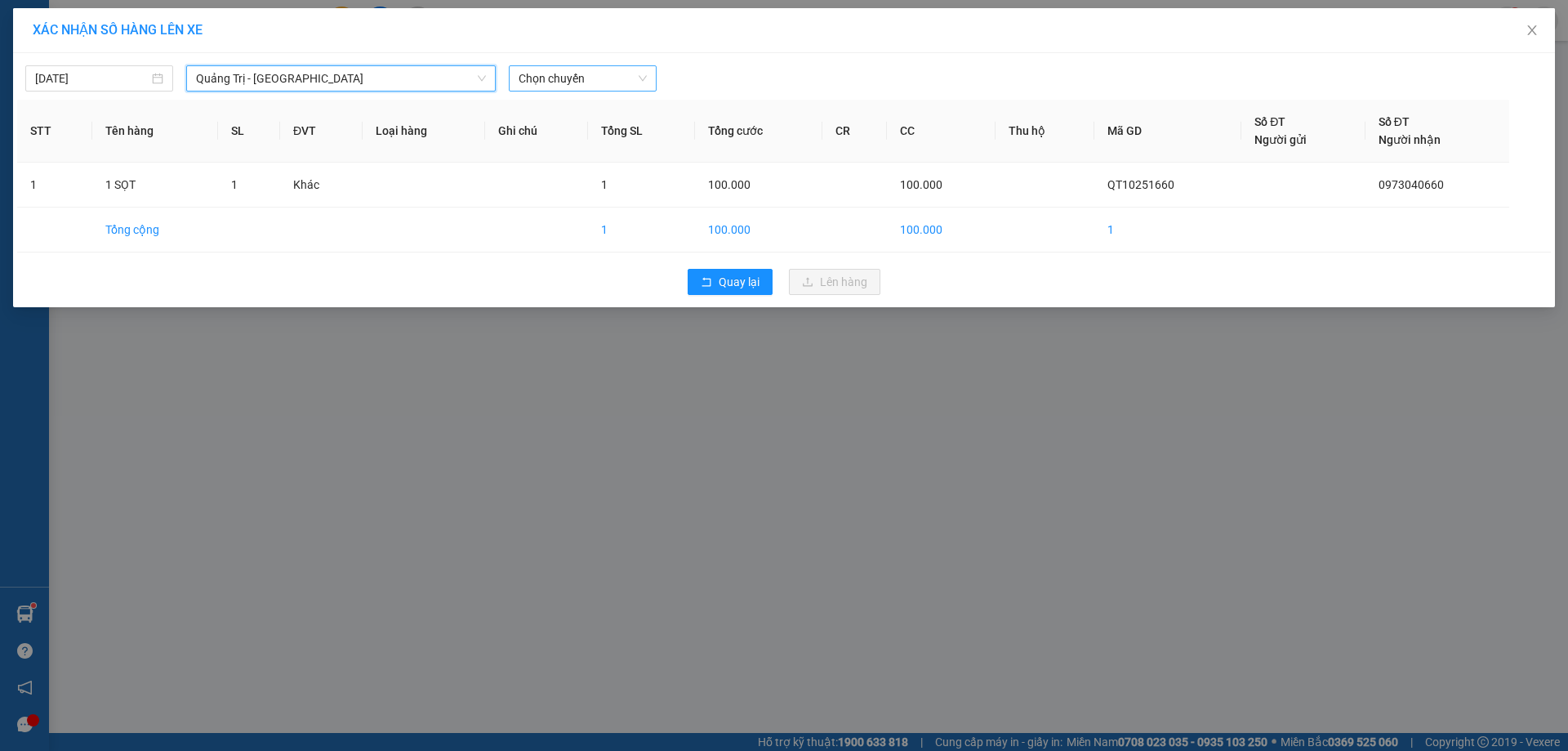
click at [616, 81] on span "Chọn chuyến" at bounding box center [582, 79] width 128 height 24
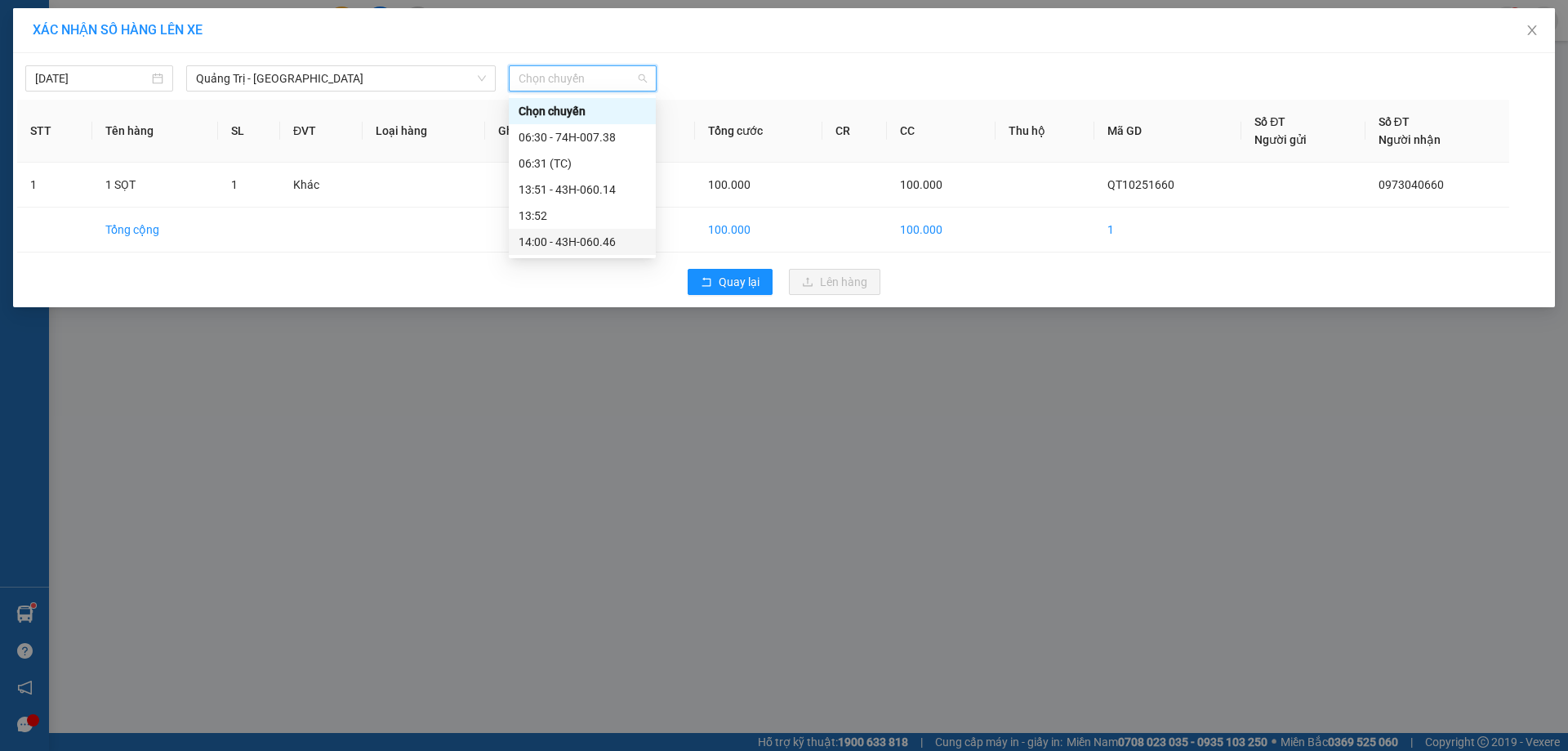
click at [599, 254] on div "14:00 - 43H-060.46" at bounding box center [582, 242] width 147 height 26
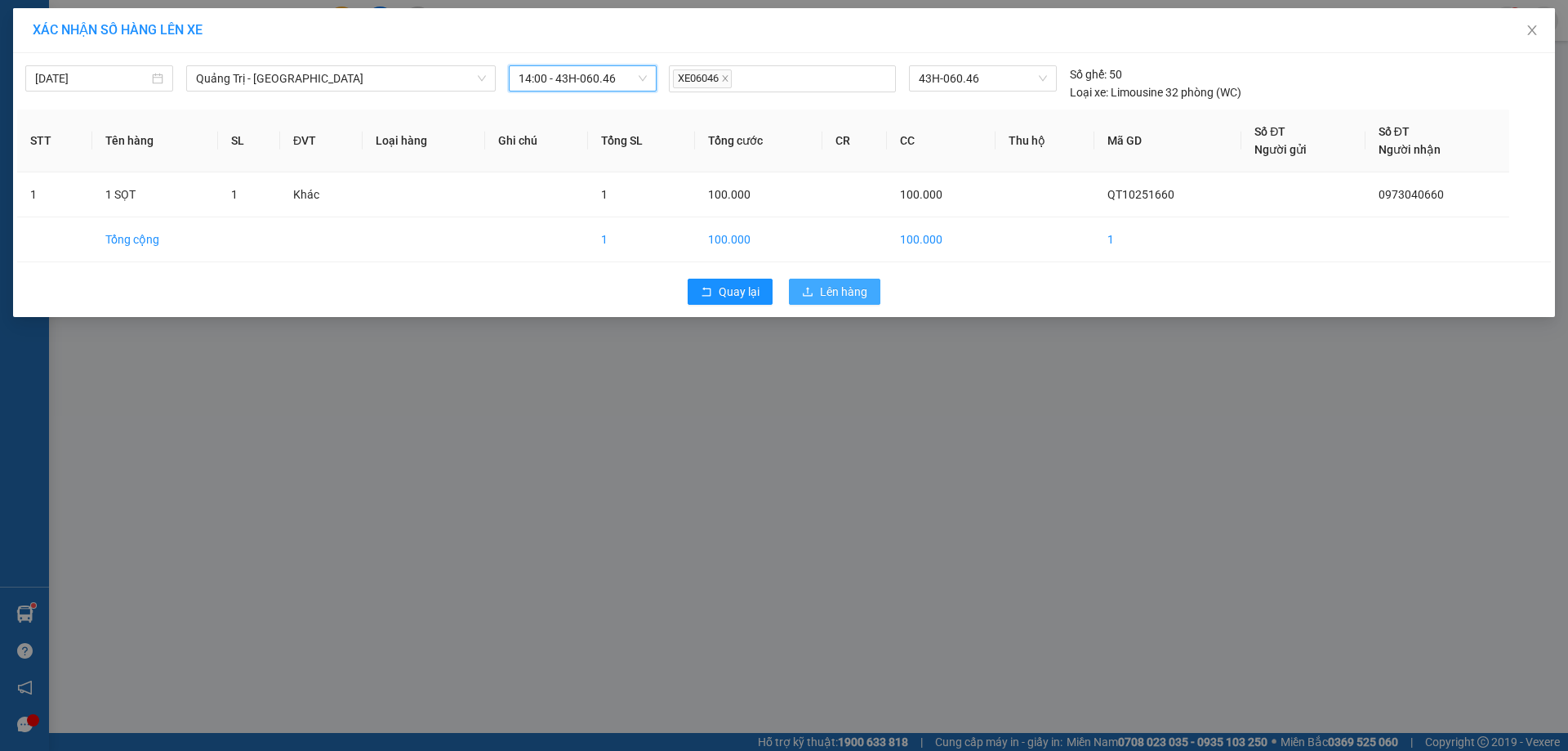
click at [847, 293] on span "Lên hàng" at bounding box center [844, 291] width 48 height 18
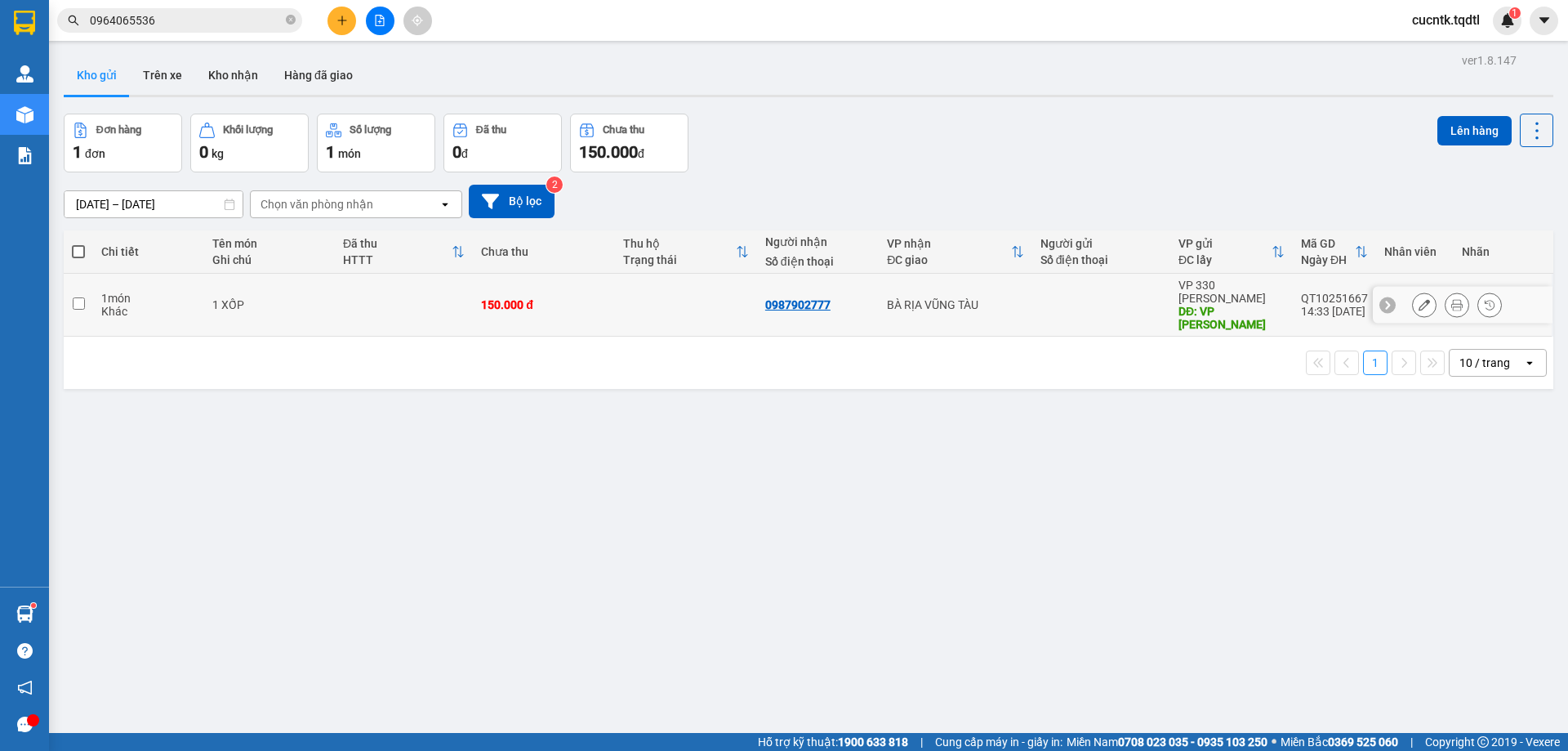
drag, startPoint x: 77, startPoint y: 298, endPoint x: 110, endPoint y: 287, distance: 34.8
click at [79, 297] on input "checkbox" at bounding box center [79, 303] width 12 height 12
checkbox input "true"
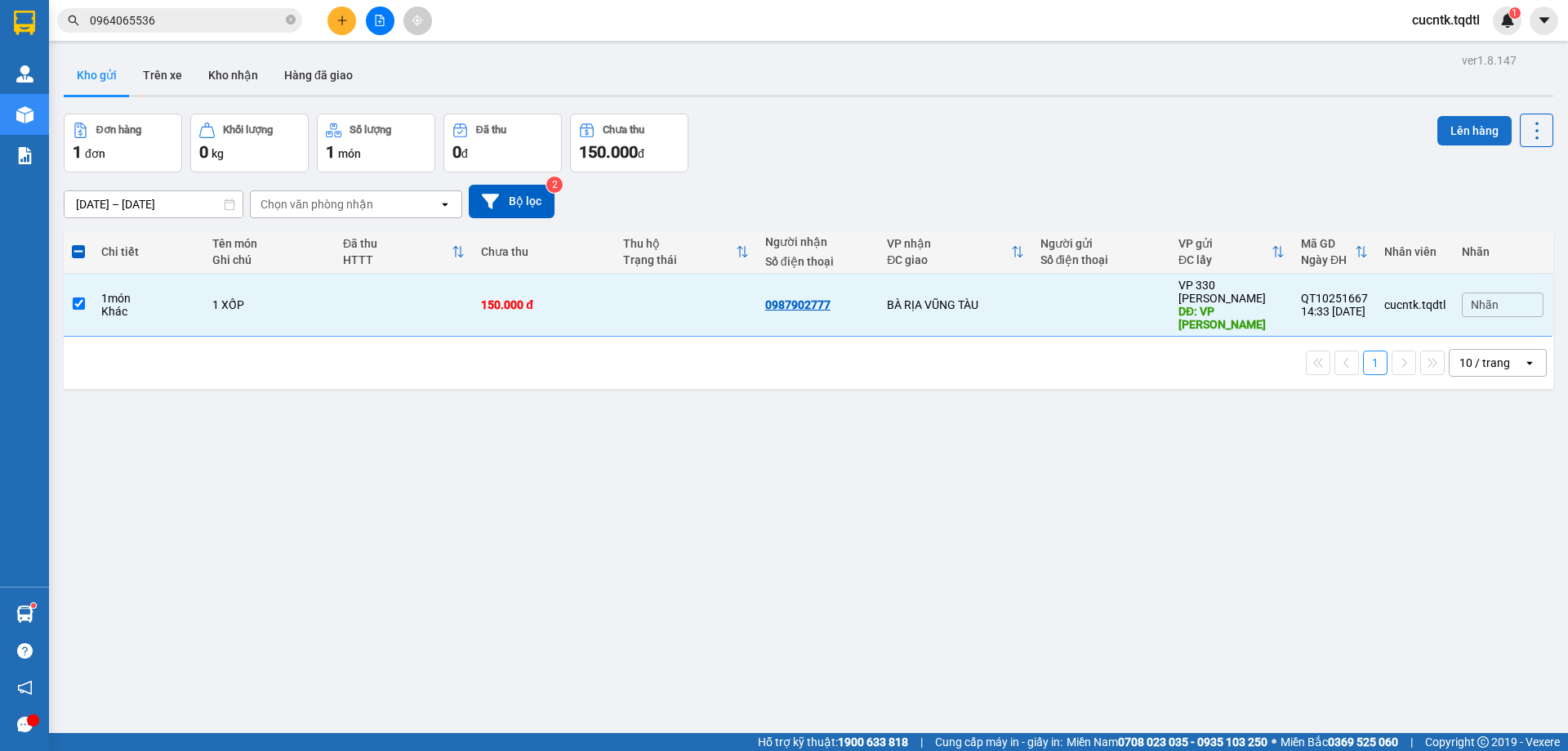
click at [1463, 130] on button "Lên hàng" at bounding box center [1473, 130] width 74 height 29
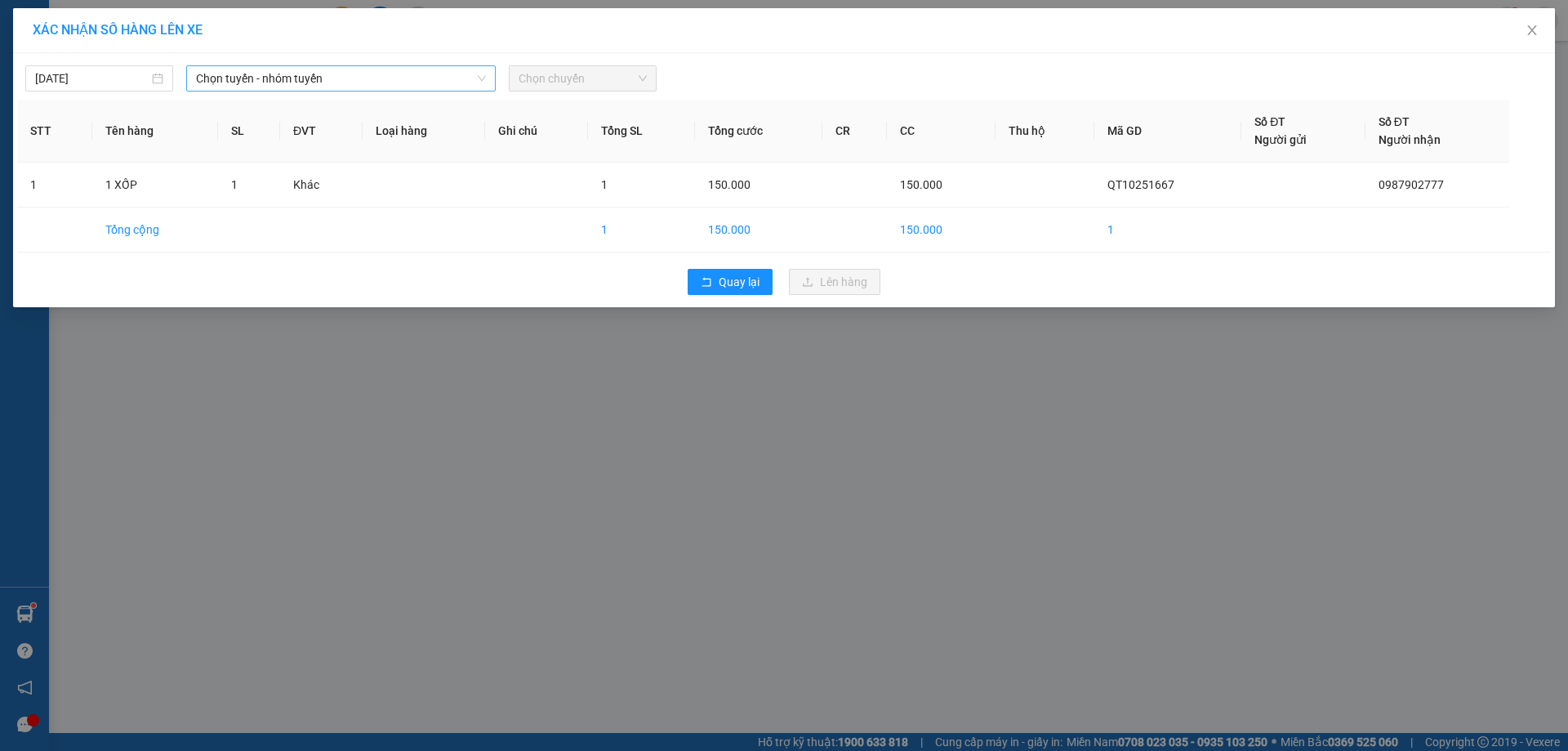
click at [399, 75] on span "Chọn tuyến - nhóm tuyến" at bounding box center [340, 79] width 290 height 24
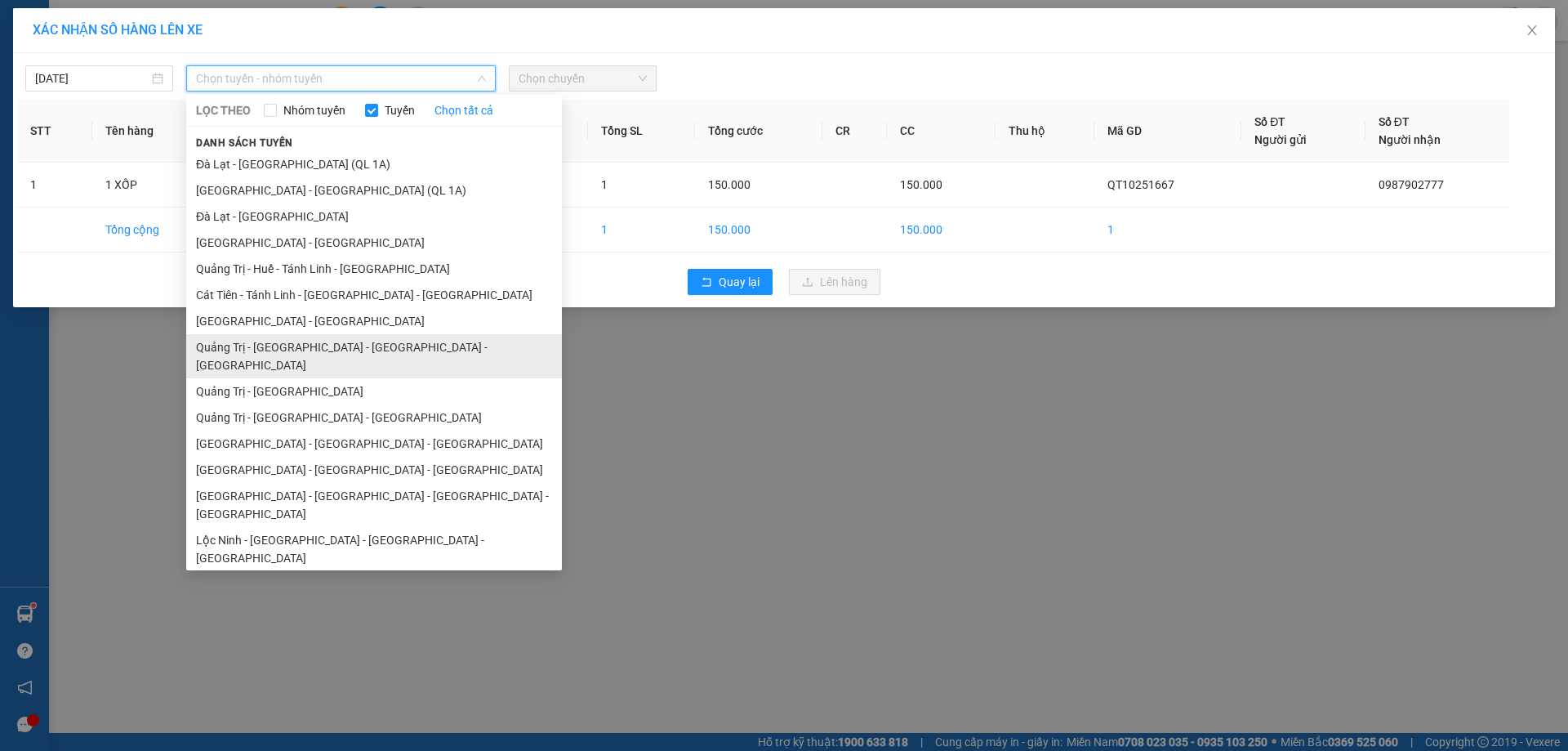
click at [361, 354] on li "Quảng Trị - [GEOGRAPHIC_DATA] - [GEOGRAPHIC_DATA] - [GEOGRAPHIC_DATA]" at bounding box center [374, 355] width 376 height 44
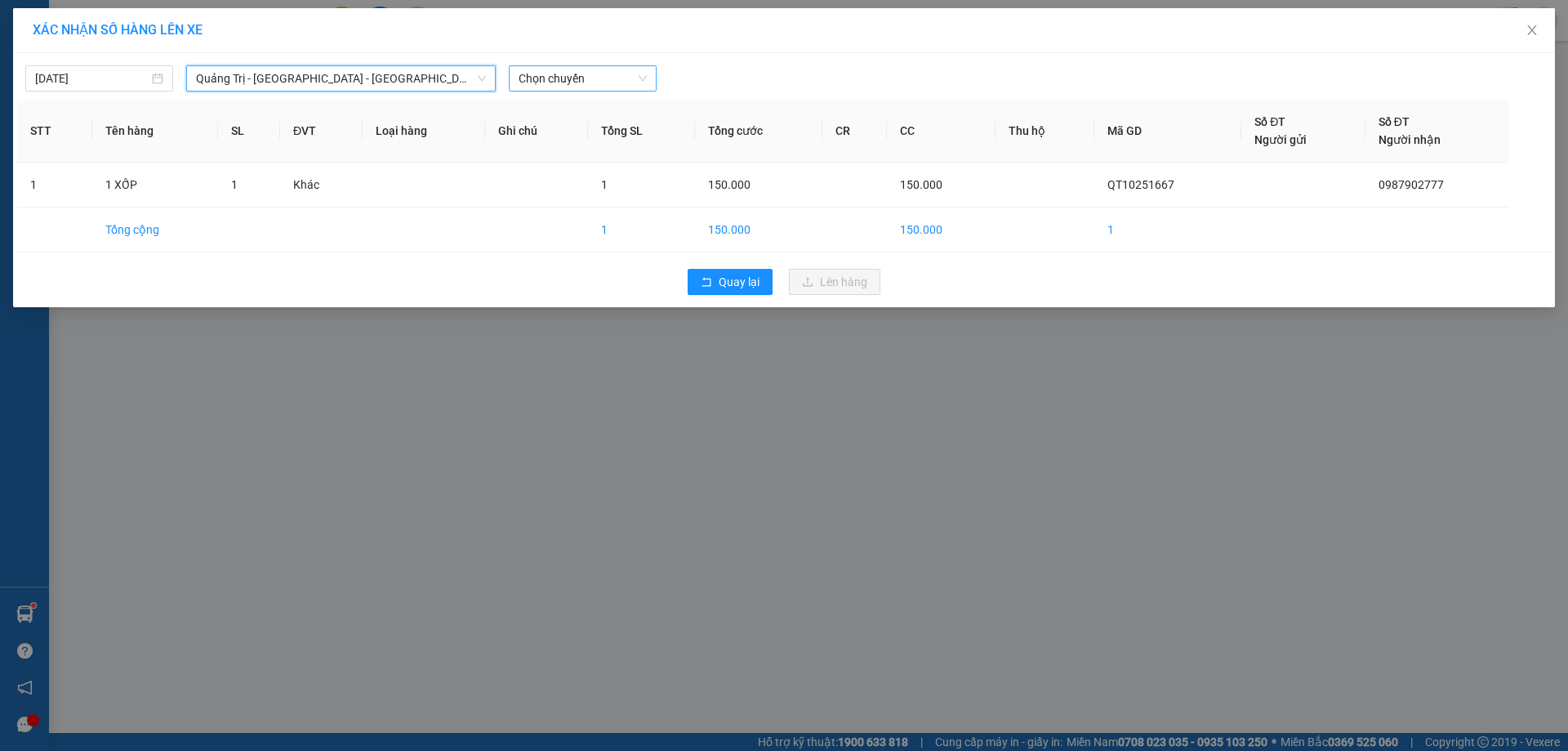
click at [547, 74] on span "Chọn chuyến" at bounding box center [582, 79] width 128 height 24
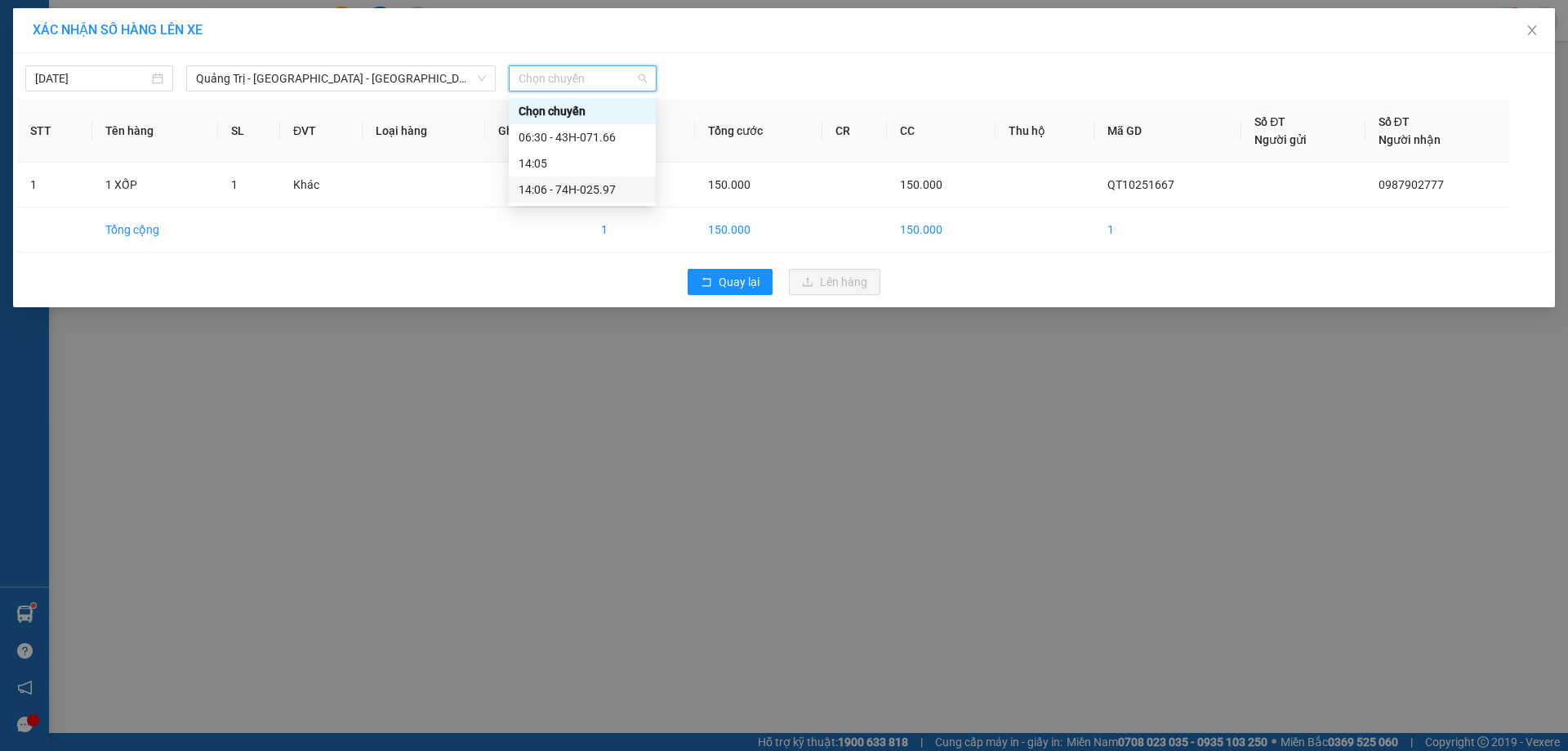
click at [589, 192] on div "14:06 - 74H-025.97" at bounding box center [582, 189] width 127 height 18
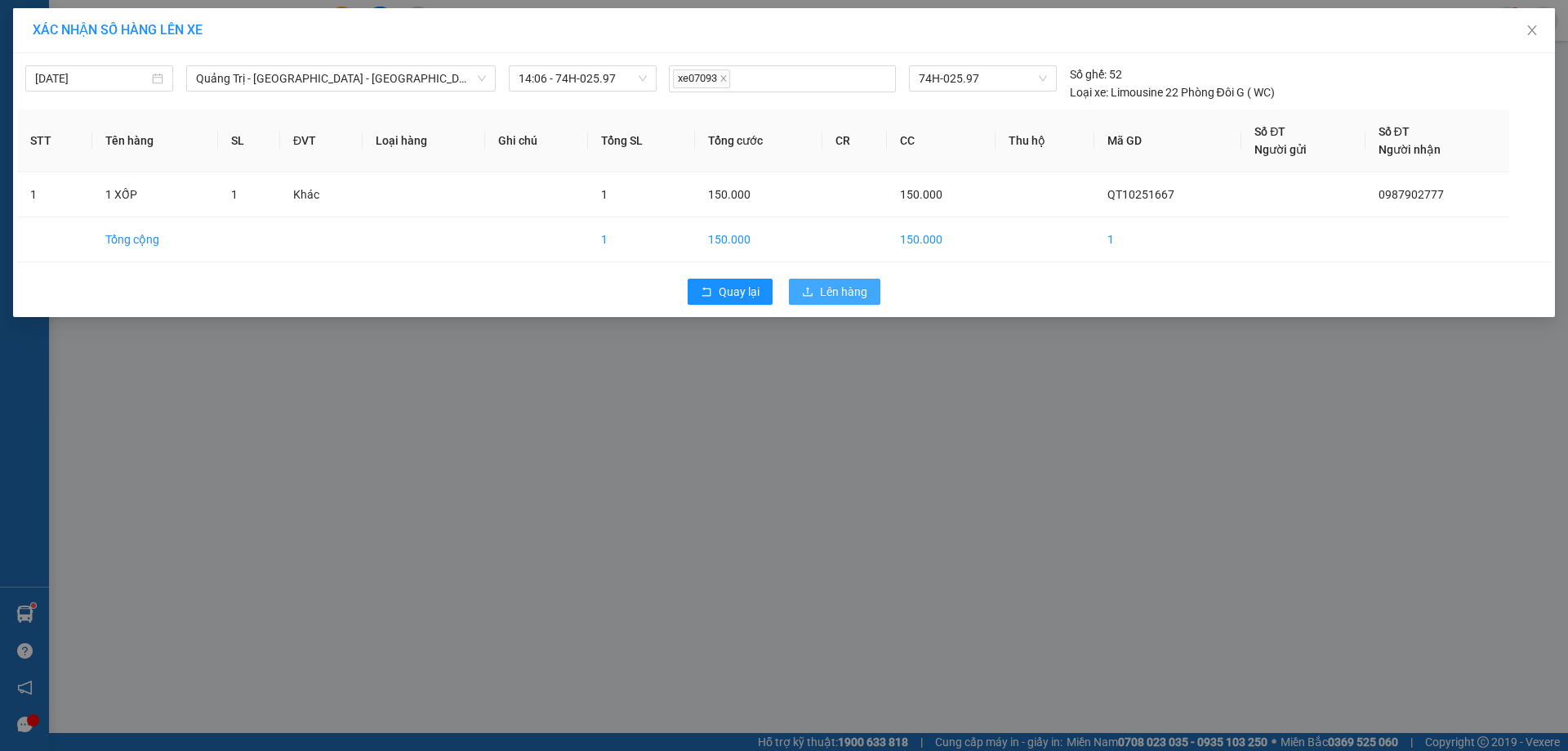
click at [864, 293] on span "Lên hàng" at bounding box center [844, 291] width 48 height 18
